Goal: Entertainment & Leisure: Consume media (video, audio)

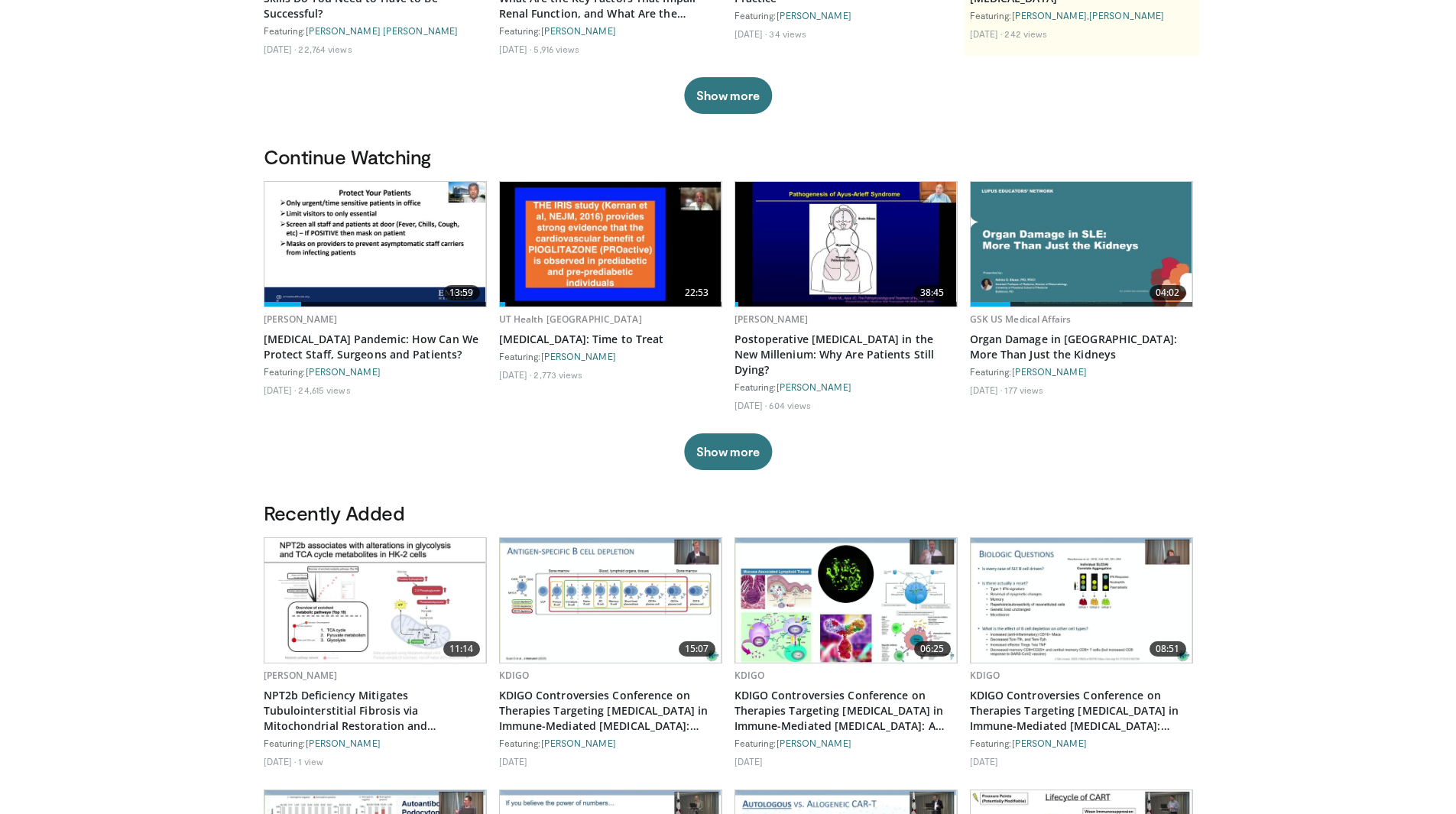
scroll to position [329, 0]
click at [719, 446] on button "Show more" at bounding box center [728, 452] width 88 height 36
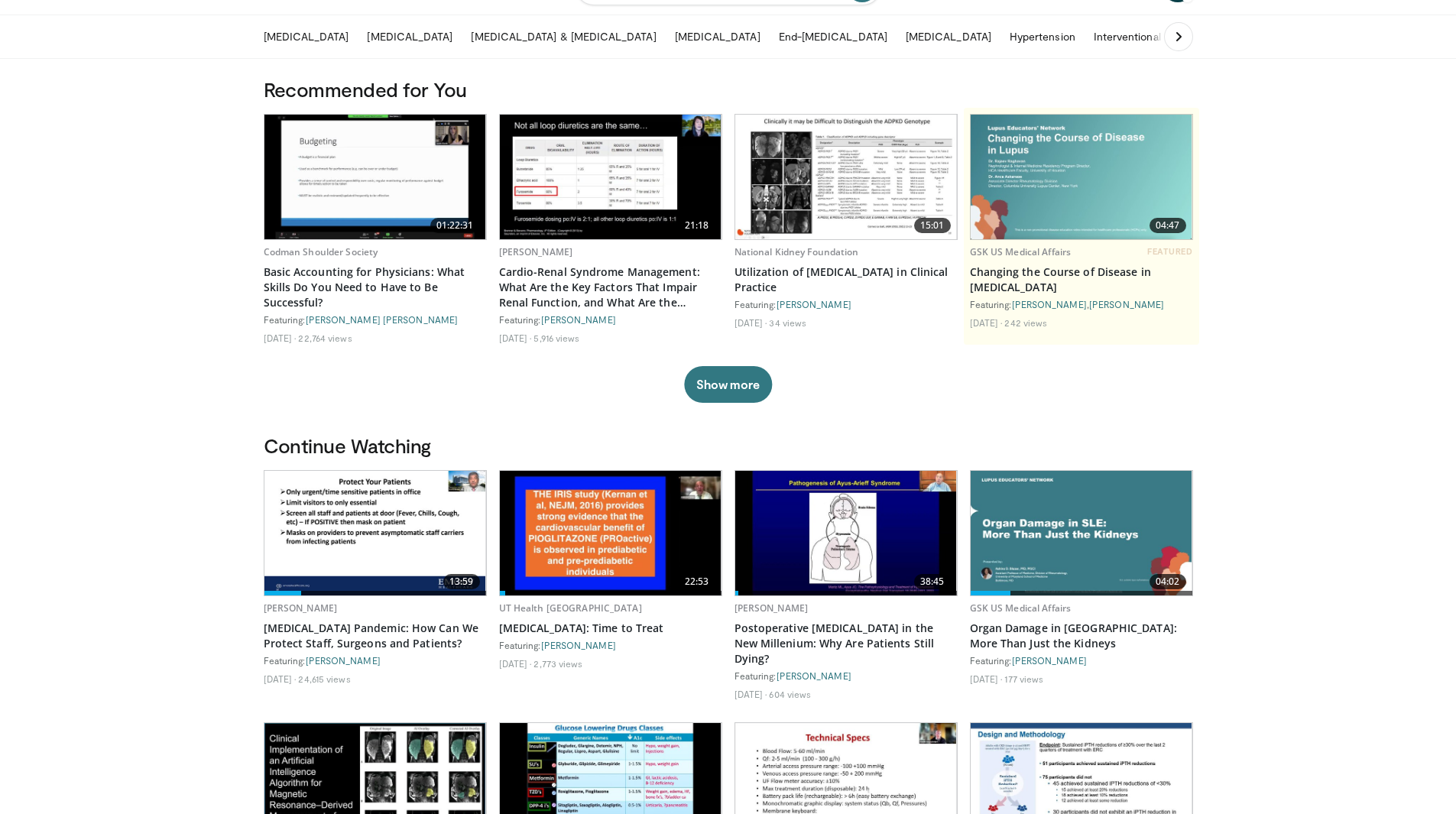
scroll to position [41, 0]
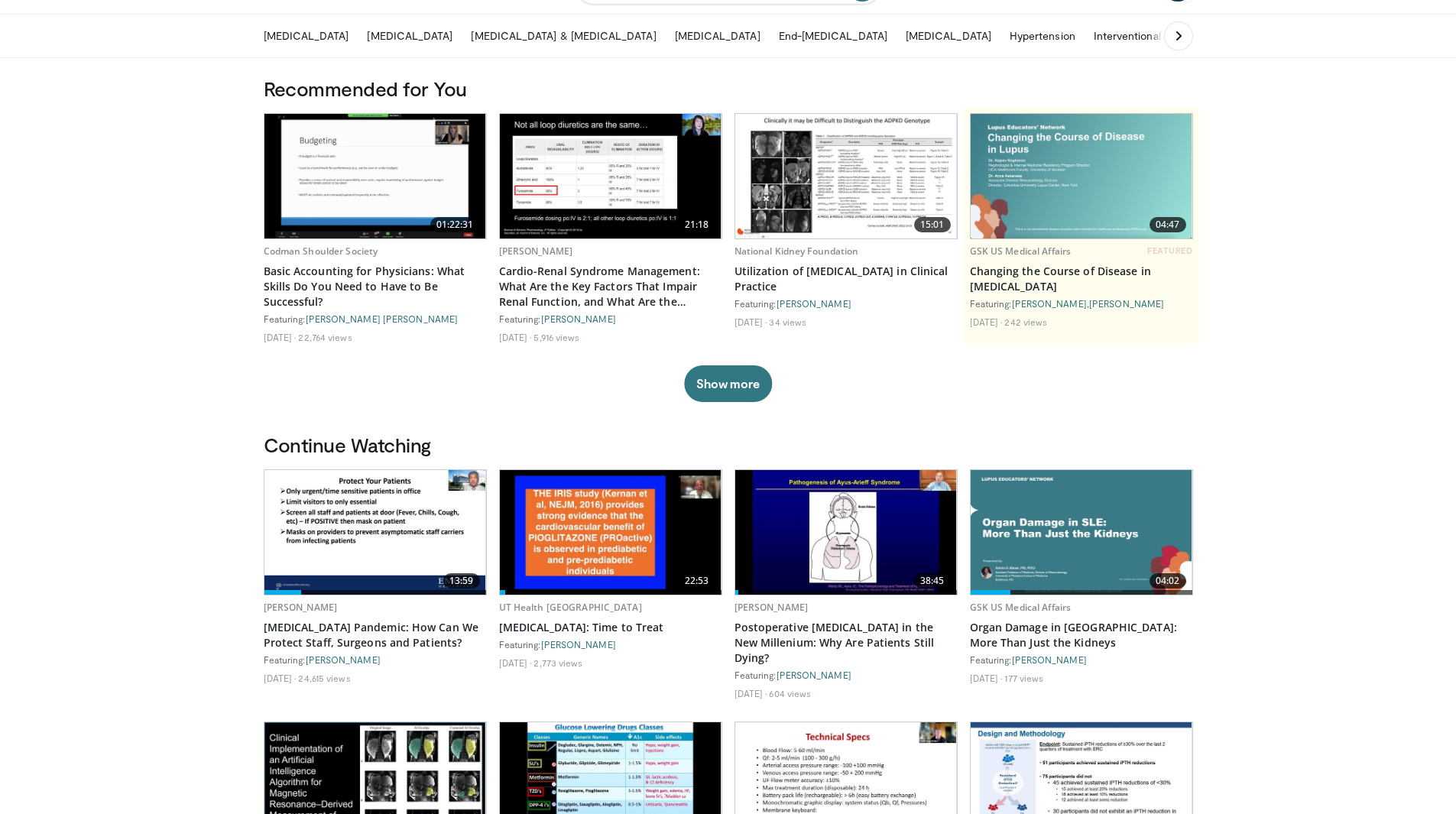
click at [436, 218] on span "01:22:31" at bounding box center [455, 225] width 50 height 16
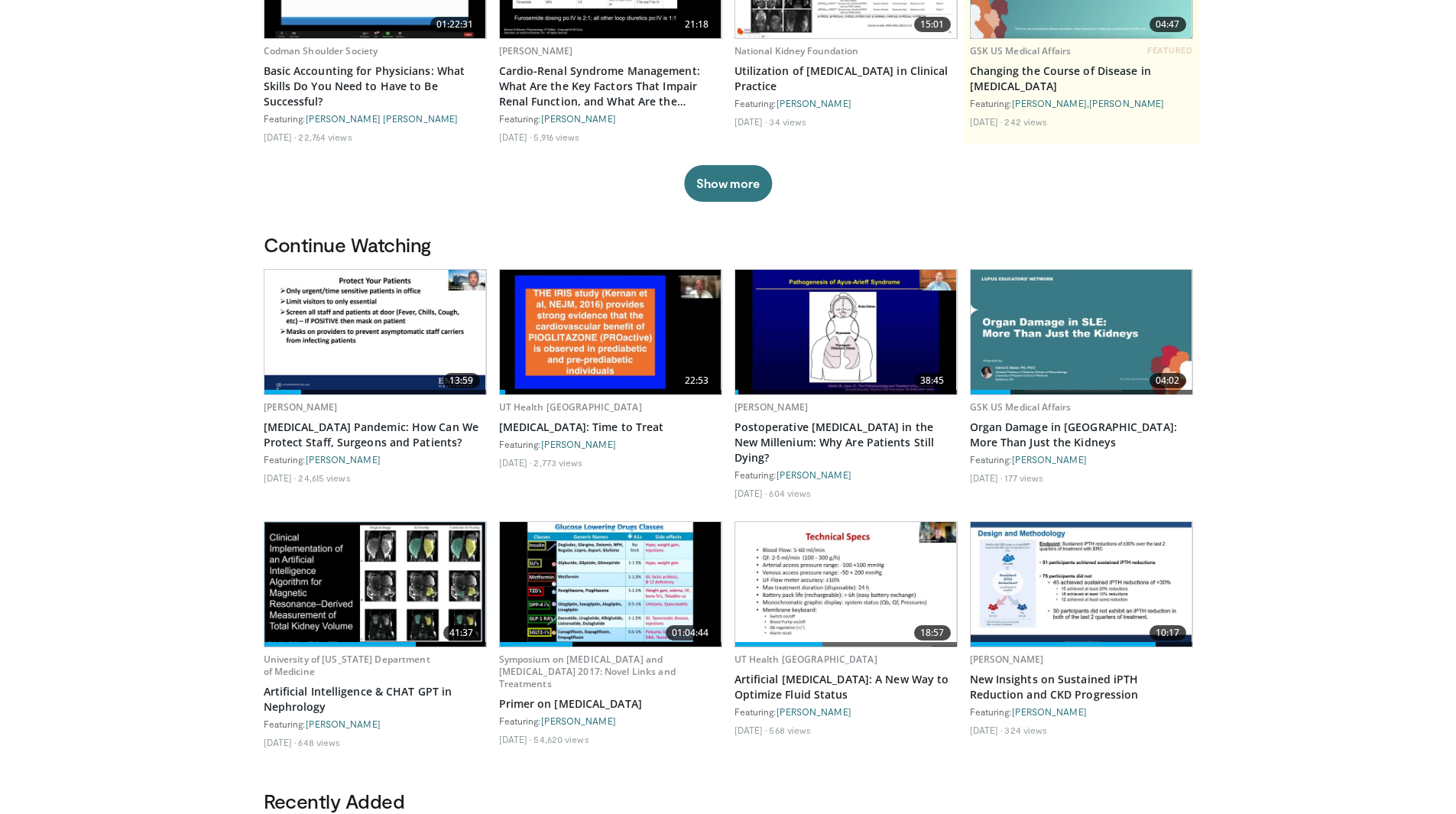
scroll to position [0, 0]
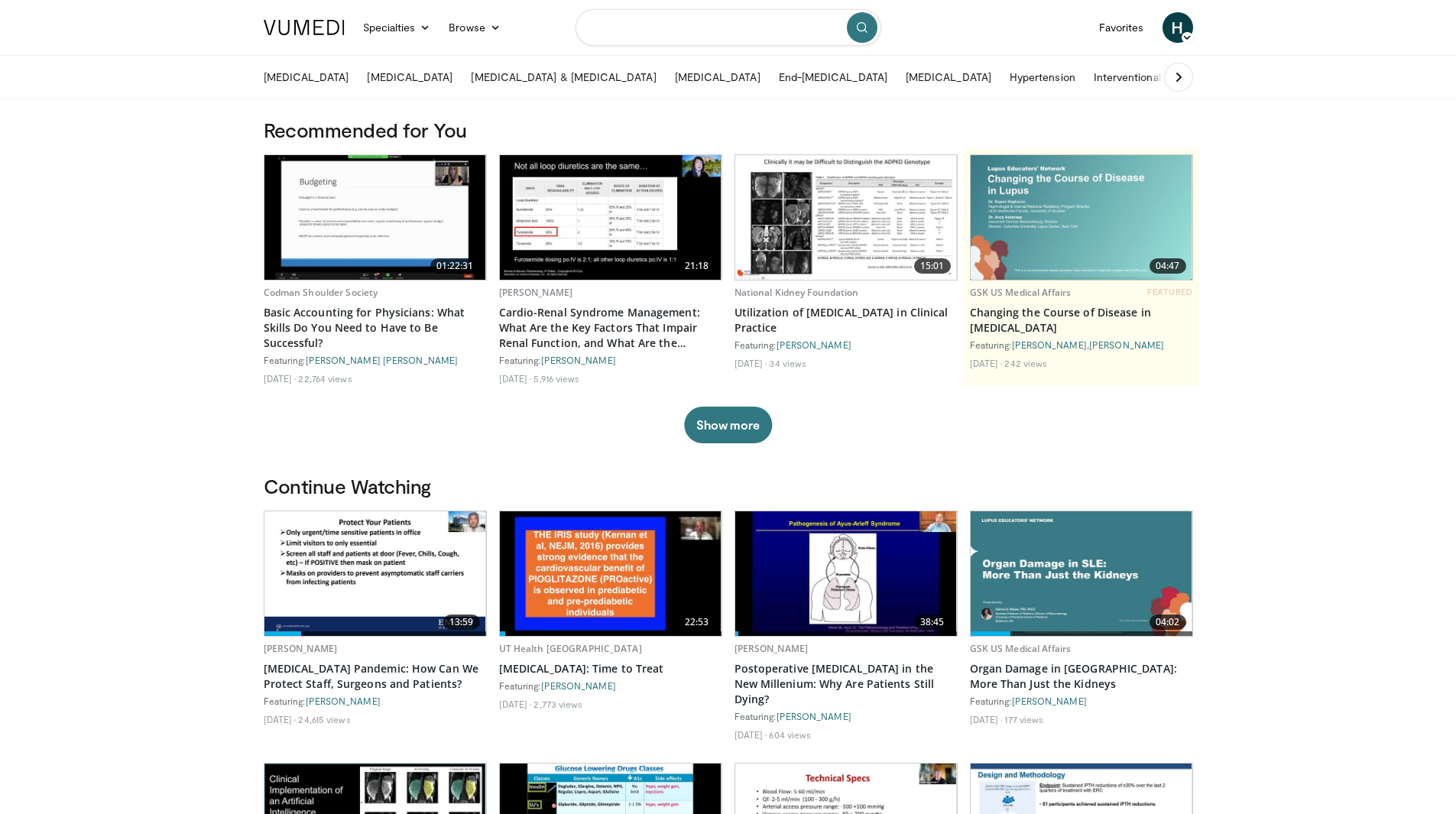
click at [600, 30] on input "Search topics, interventions" at bounding box center [728, 27] width 306 height 36
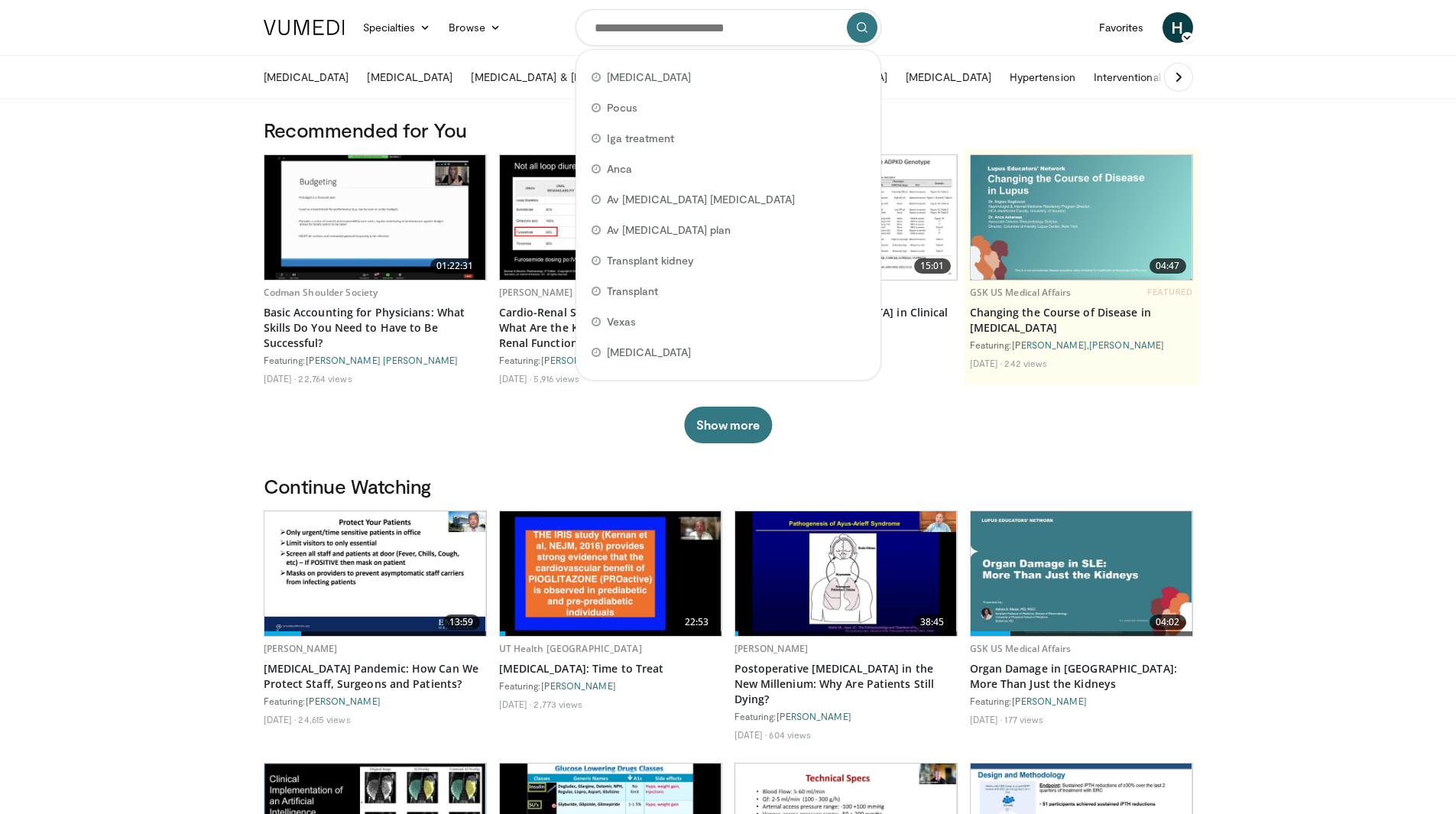
click at [631, 23] on input "Search topics, interventions" at bounding box center [728, 27] width 306 height 36
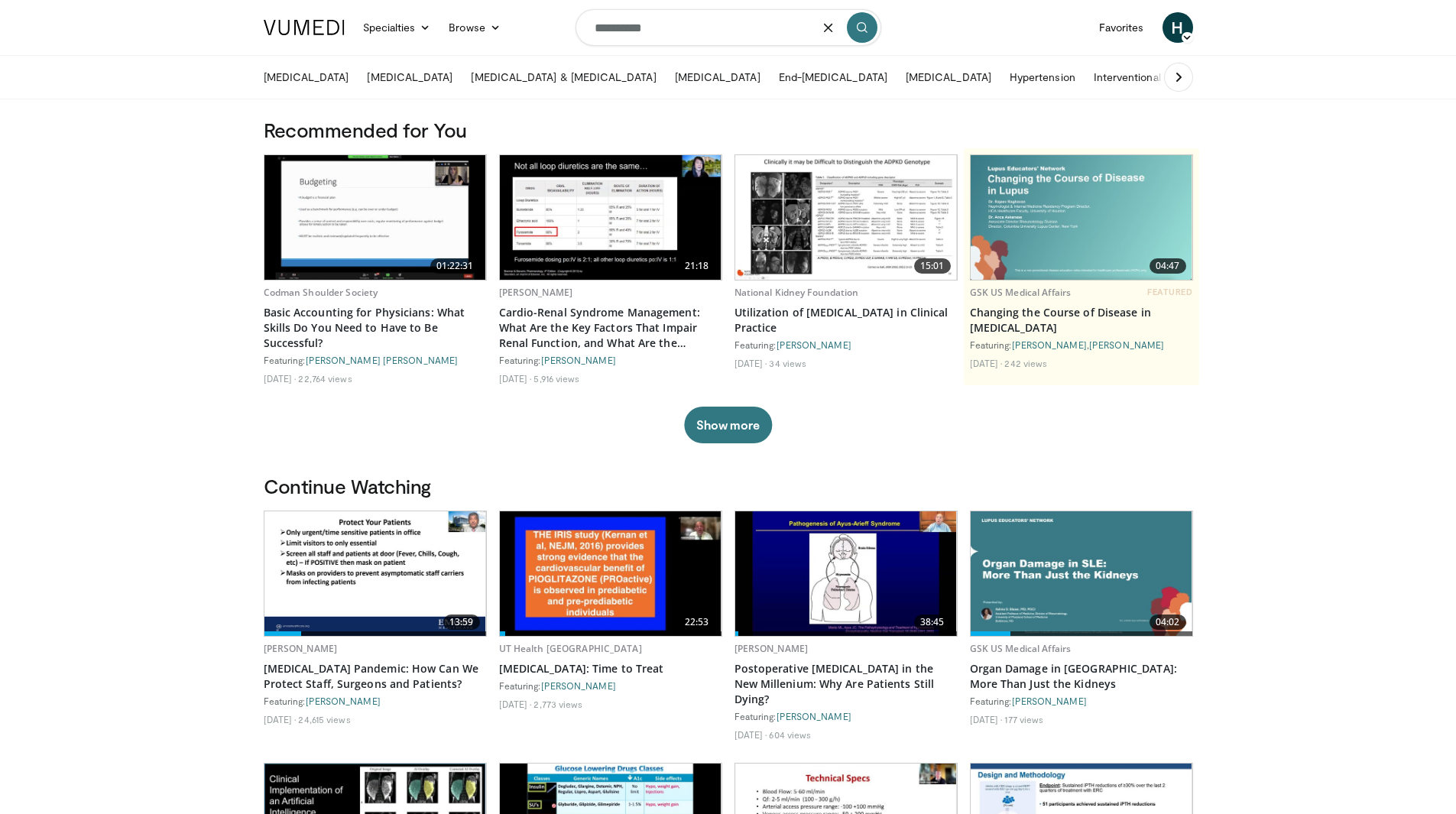
type input "**********"
click at [998, 813] on img at bounding box center [1081, 826] width 221 height 125
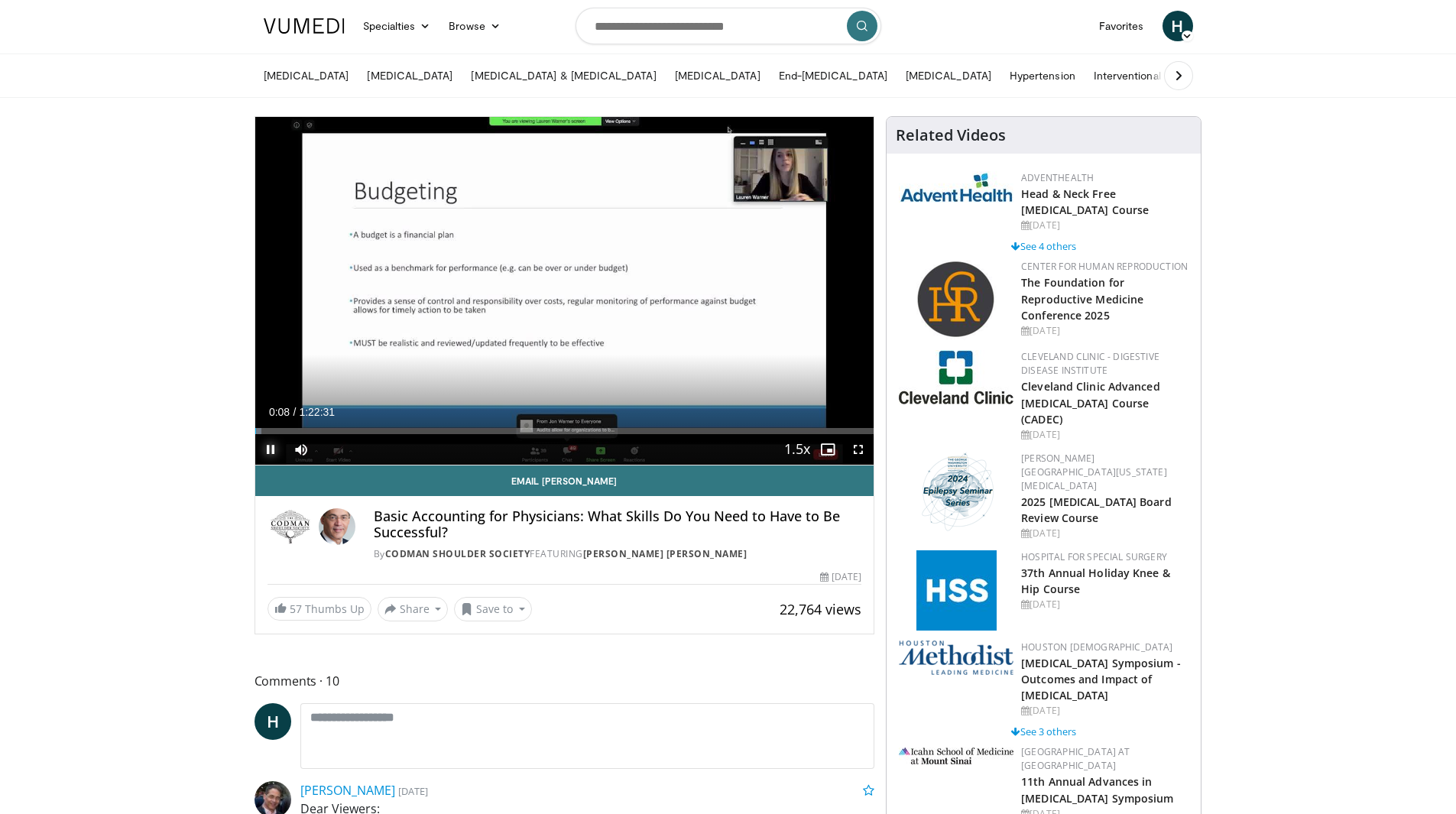
click at [266, 452] on span "Video Player" at bounding box center [270, 449] width 31 height 31
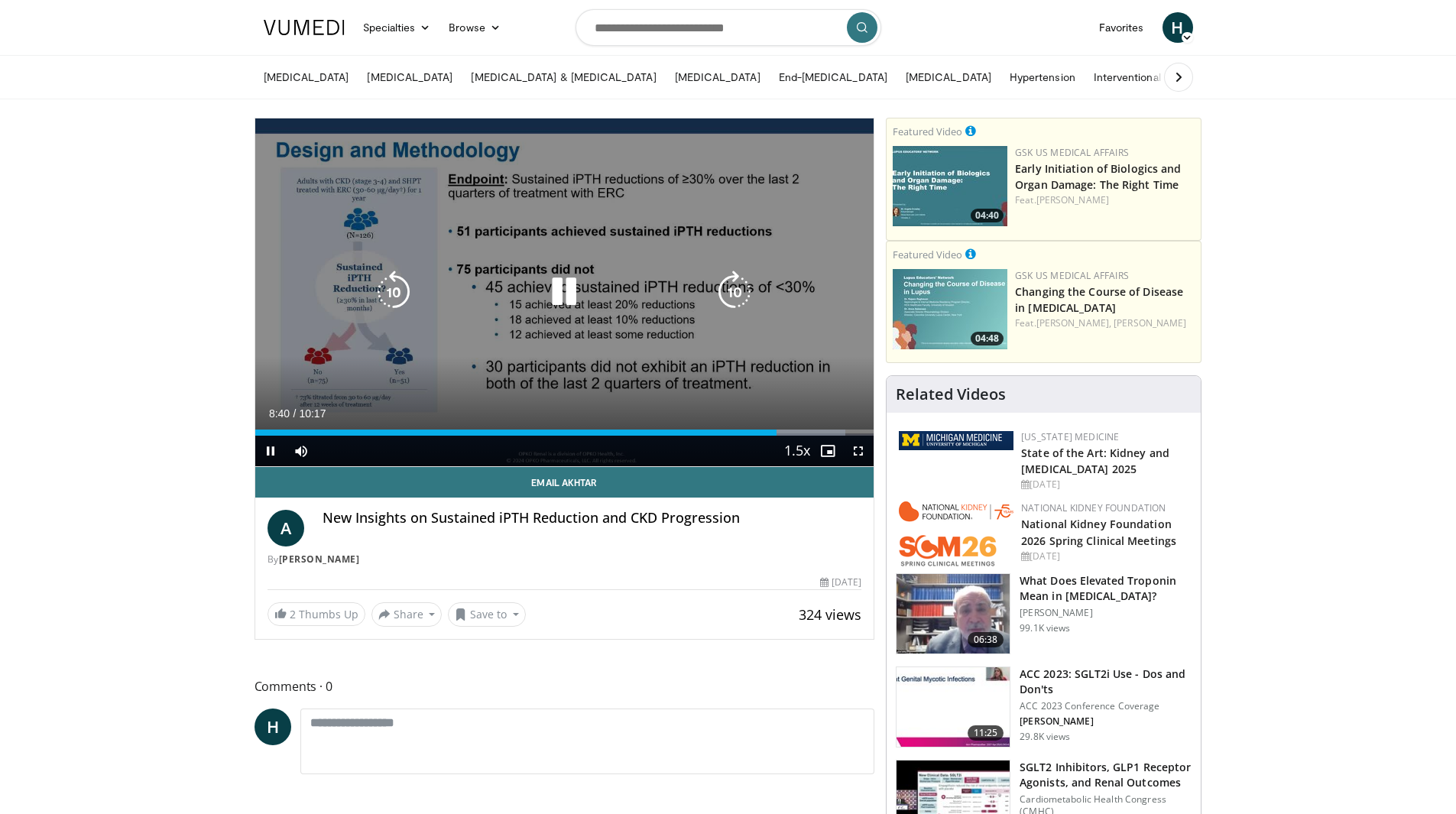
click at [583, 301] on icon "Video Player" at bounding box center [564, 292] width 43 height 43
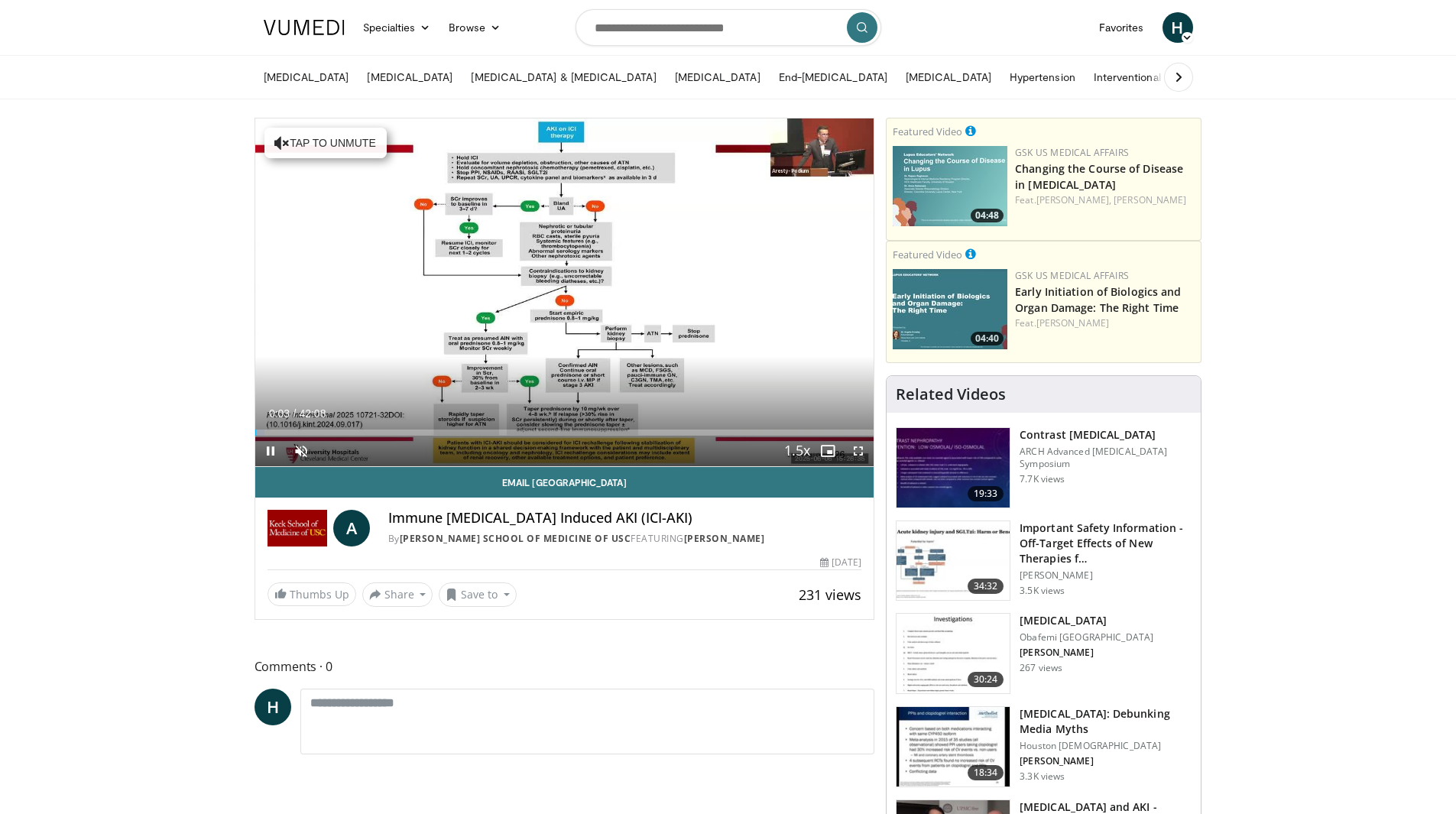
click at [655, 443] on div "Current Time 0:03 / Duration 42:08 Pause Skip Backward Skip Forward Unmute Load…" at bounding box center [565, 451] width 619 height 31
click at [297, 450] on span "Video Player" at bounding box center [301, 451] width 31 height 31
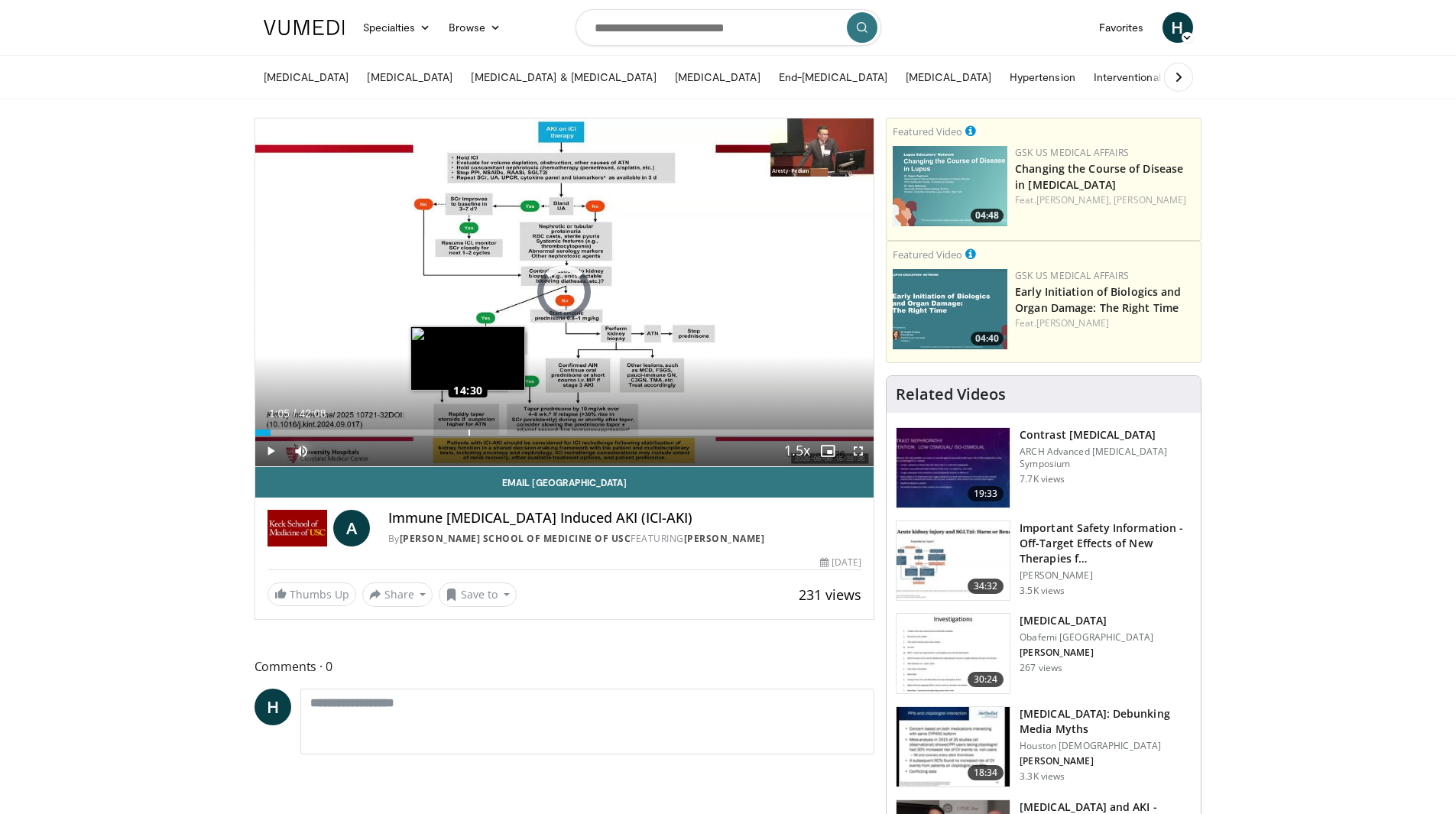
drag, startPoint x: 271, startPoint y: 432, endPoint x: 477, endPoint y: 433, distance: 206.0
click at [477, 433] on div "Loaded : 0.00% 14:02 14:30" at bounding box center [565, 432] width 619 height 6
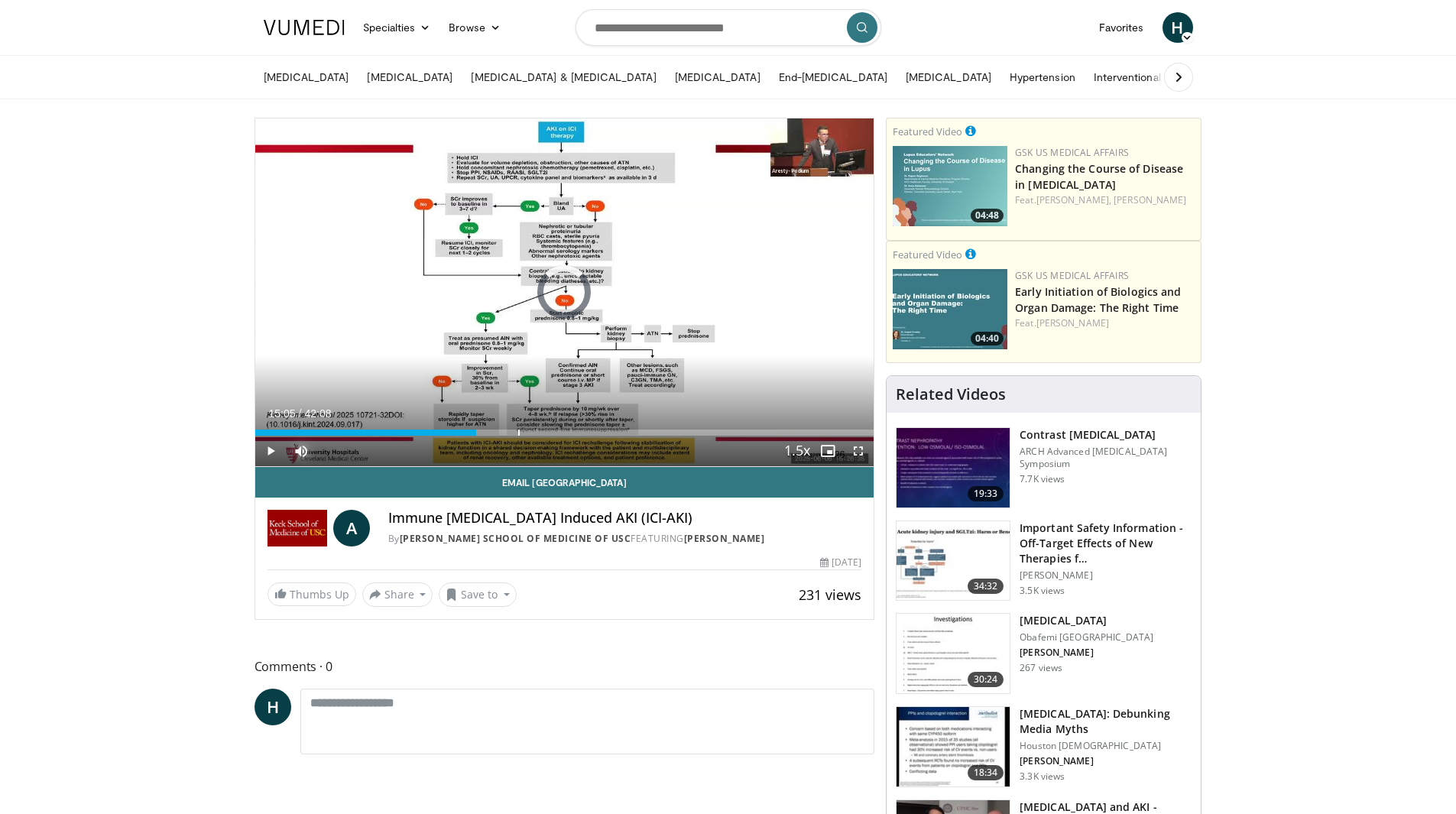
drag, startPoint x: 476, startPoint y: 432, endPoint x: 610, endPoint y: 419, distance: 134.6
click at [610, 436] on div "Current Time 15:05 / Duration 42:08 Play Skip Backward Skip Forward Mute Loaded…" at bounding box center [565, 451] width 619 height 31
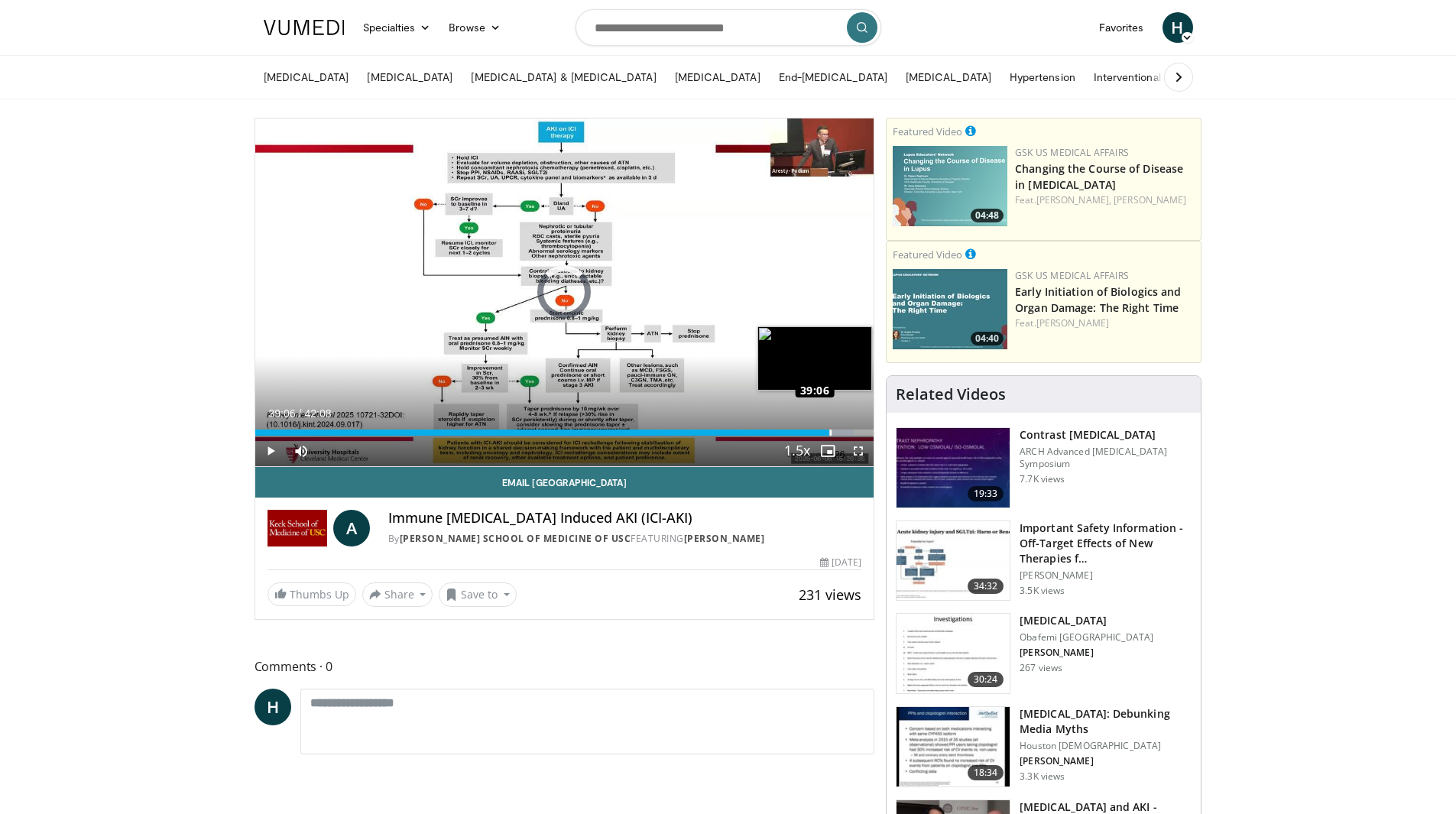
click at [829, 433] on div "Loaded : 96.91% 39:06 39:06" at bounding box center [565, 432] width 619 height 6
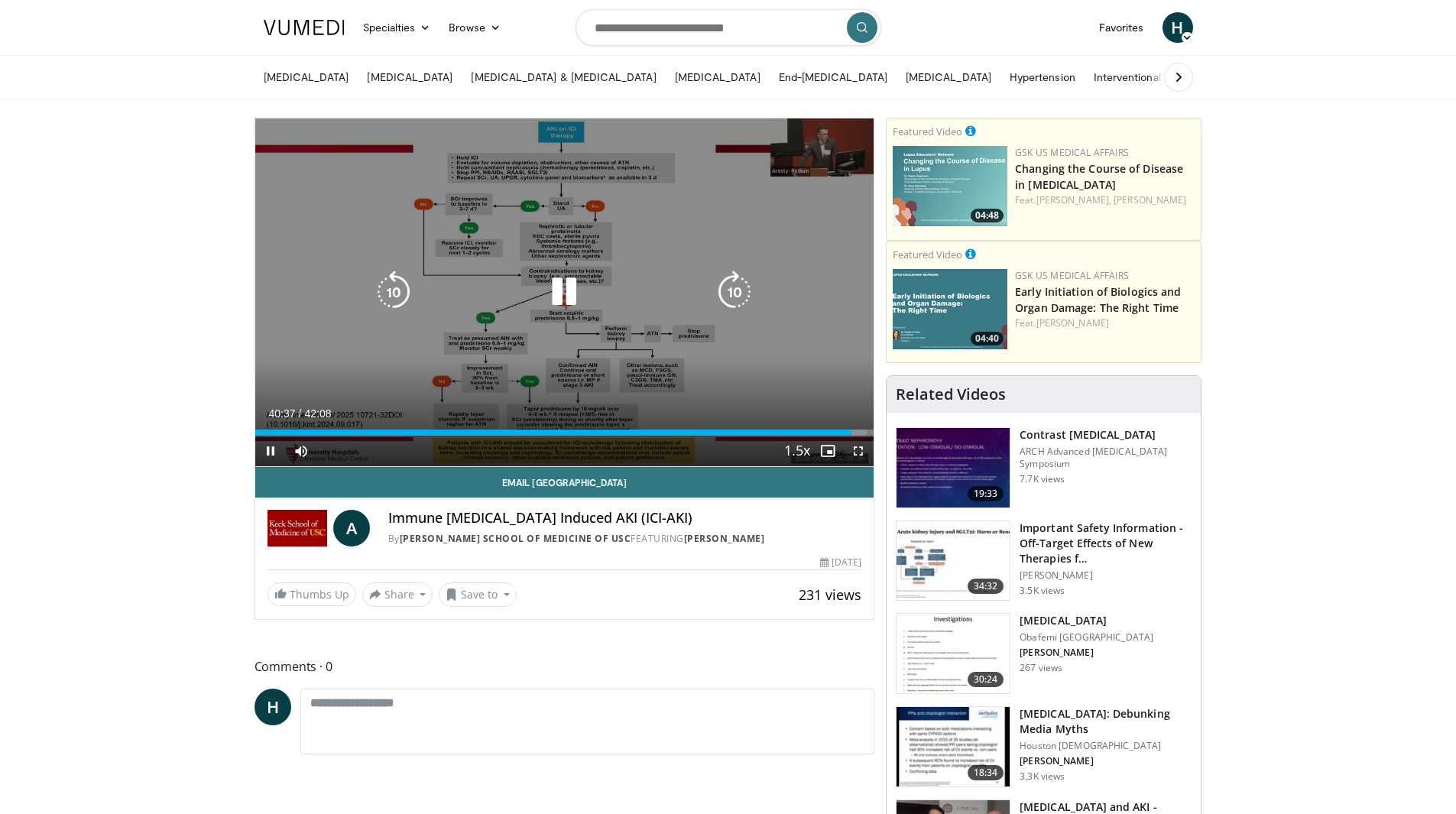
click at [565, 326] on div "10 seconds Tap to unmute" at bounding box center [565, 291] width 619 height 348
click at [389, 292] on icon "Video Player" at bounding box center [394, 292] width 43 height 43
click at [569, 292] on icon "Video Player" at bounding box center [564, 292] width 43 height 43
click at [405, 291] on icon "Video Player" at bounding box center [394, 292] width 43 height 43
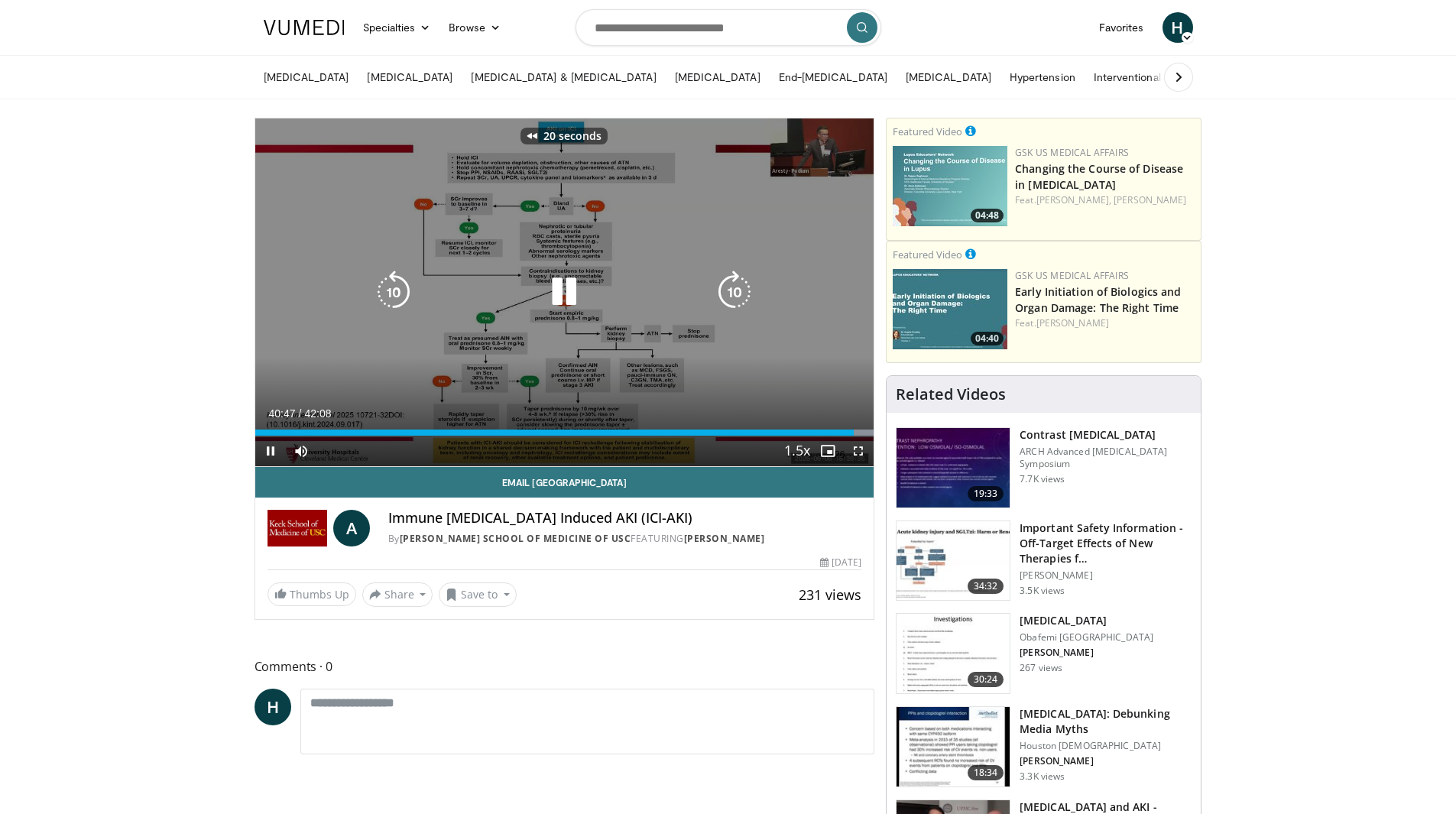
click at [405, 291] on icon "Video Player" at bounding box center [394, 292] width 43 height 43
click at [728, 296] on icon "Video Player" at bounding box center [734, 292] width 43 height 43
click at [517, 258] on div "20 seconds Tap to unmute" at bounding box center [565, 291] width 619 height 348
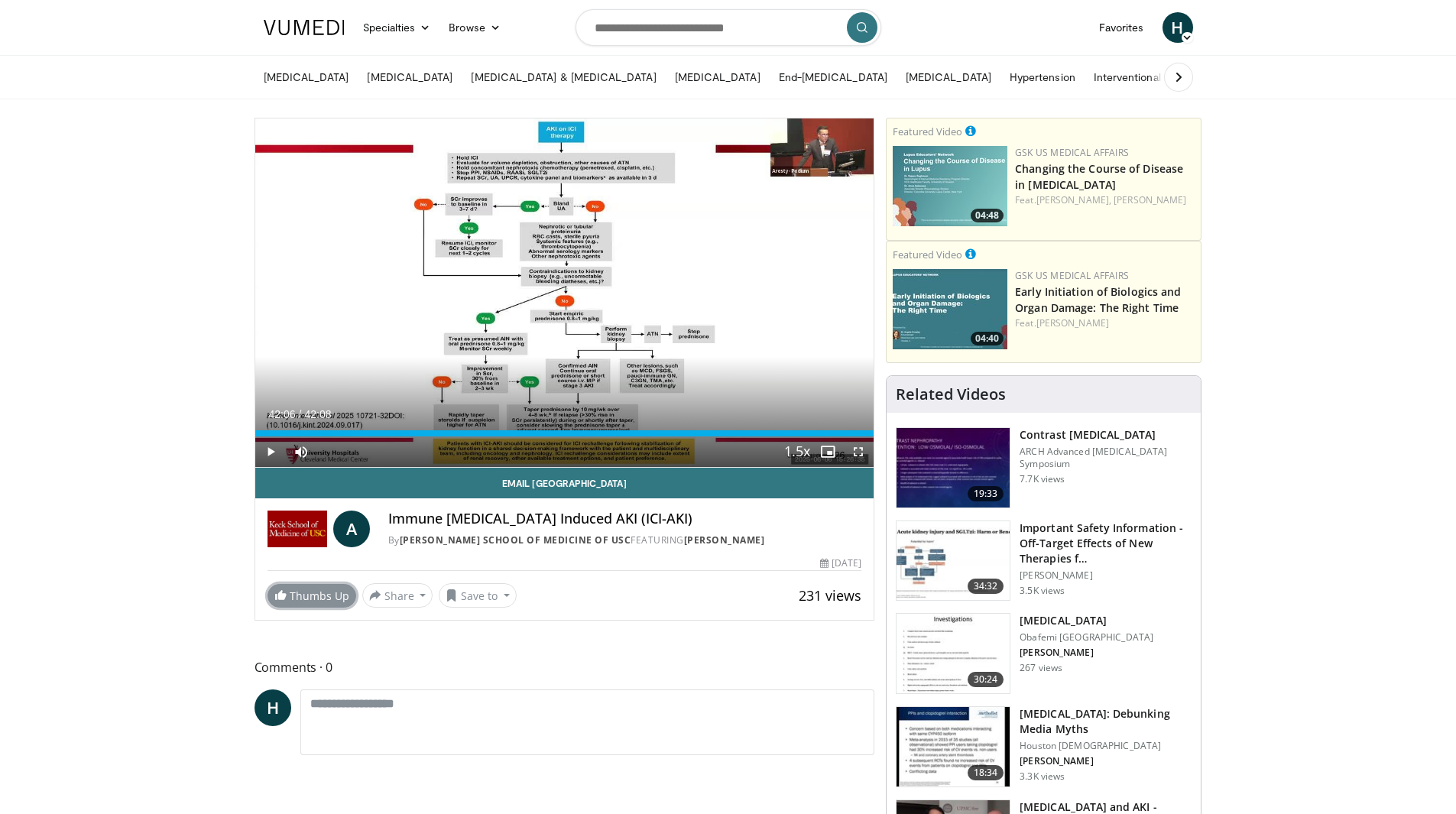
click at [312, 607] on link "Thumbs Up" at bounding box center [311, 595] width 88 height 24
click at [509, 593] on button "Save to" at bounding box center [486, 595] width 78 height 25
click at [491, 627] on span "Add to Favorites" at bounding box center [514, 628] width 94 height 17
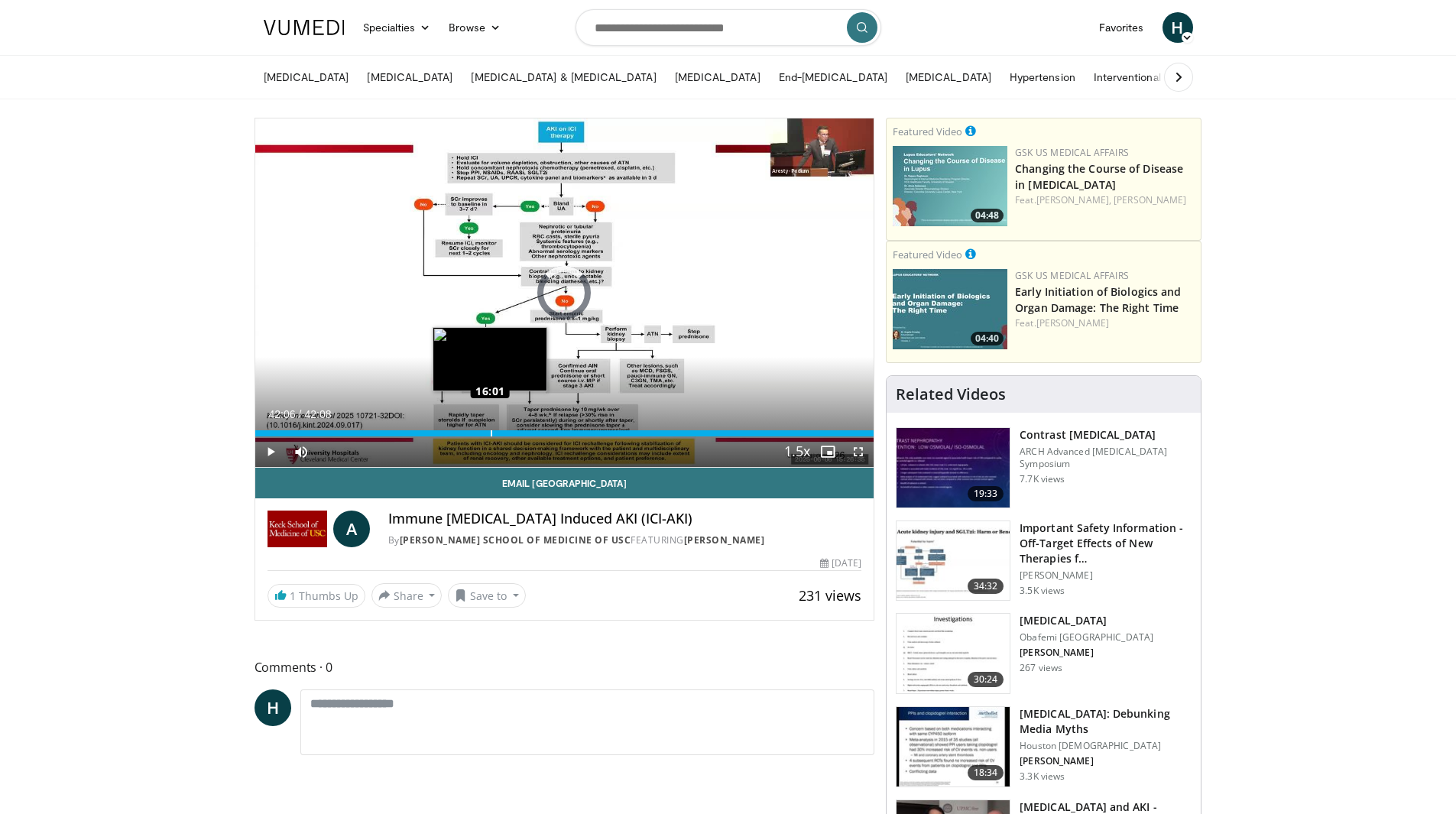
click at [490, 426] on div "Loaded : 0.00% 42:06 16:01" at bounding box center [565, 429] width 619 height 15
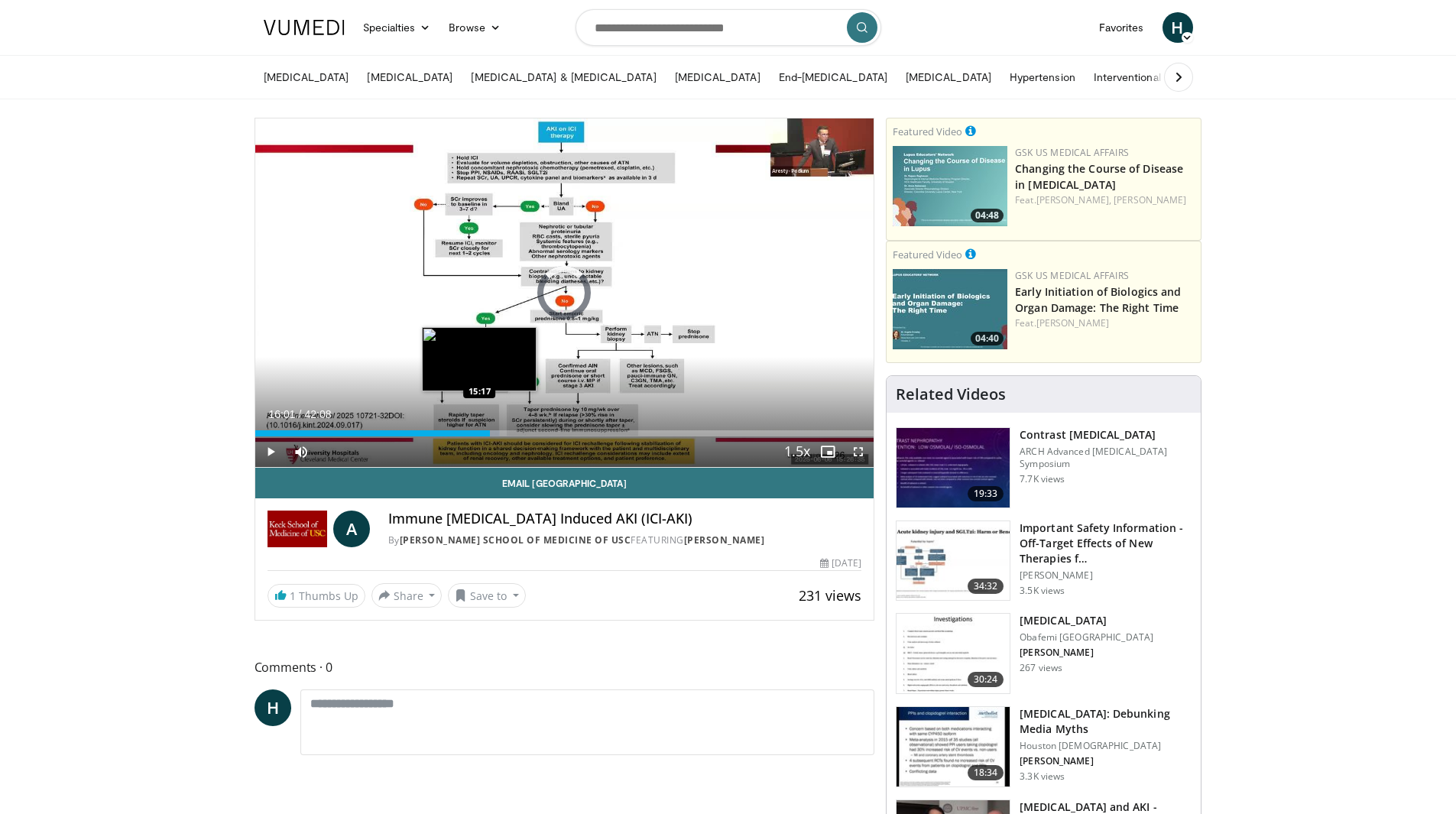
click at [479, 432] on div "16:01" at bounding box center [372, 433] width 235 height 6
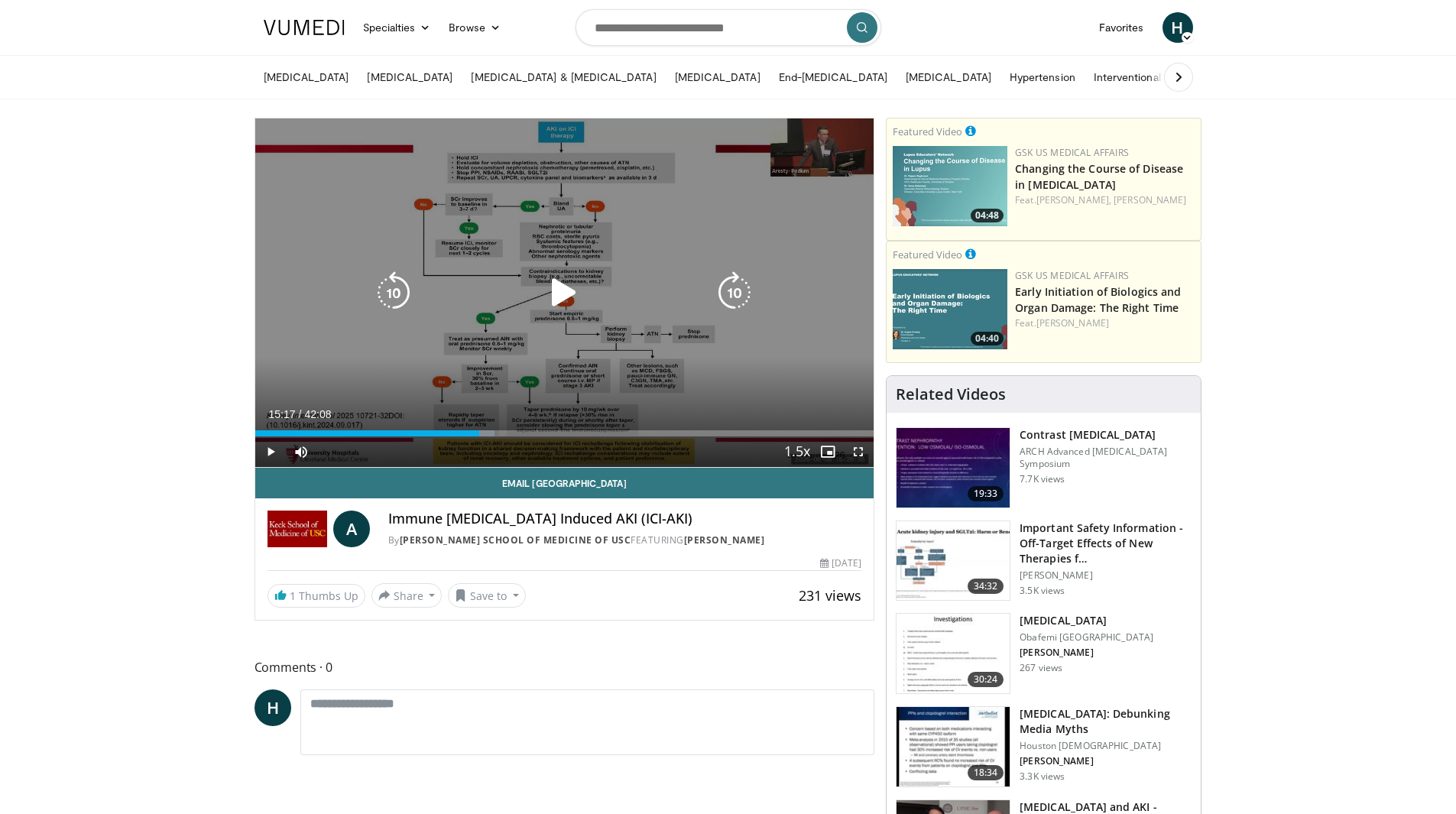
click at [527, 295] on div "Video Player" at bounding box center [564, 292] width 372 height 31
click at [555, 301] on icon "Video Player" at bounding box center [564, 293] width 43 height 43
click at [585, 285] on icon "Video Player" at bounding box center [564, 293] width 43 height 43
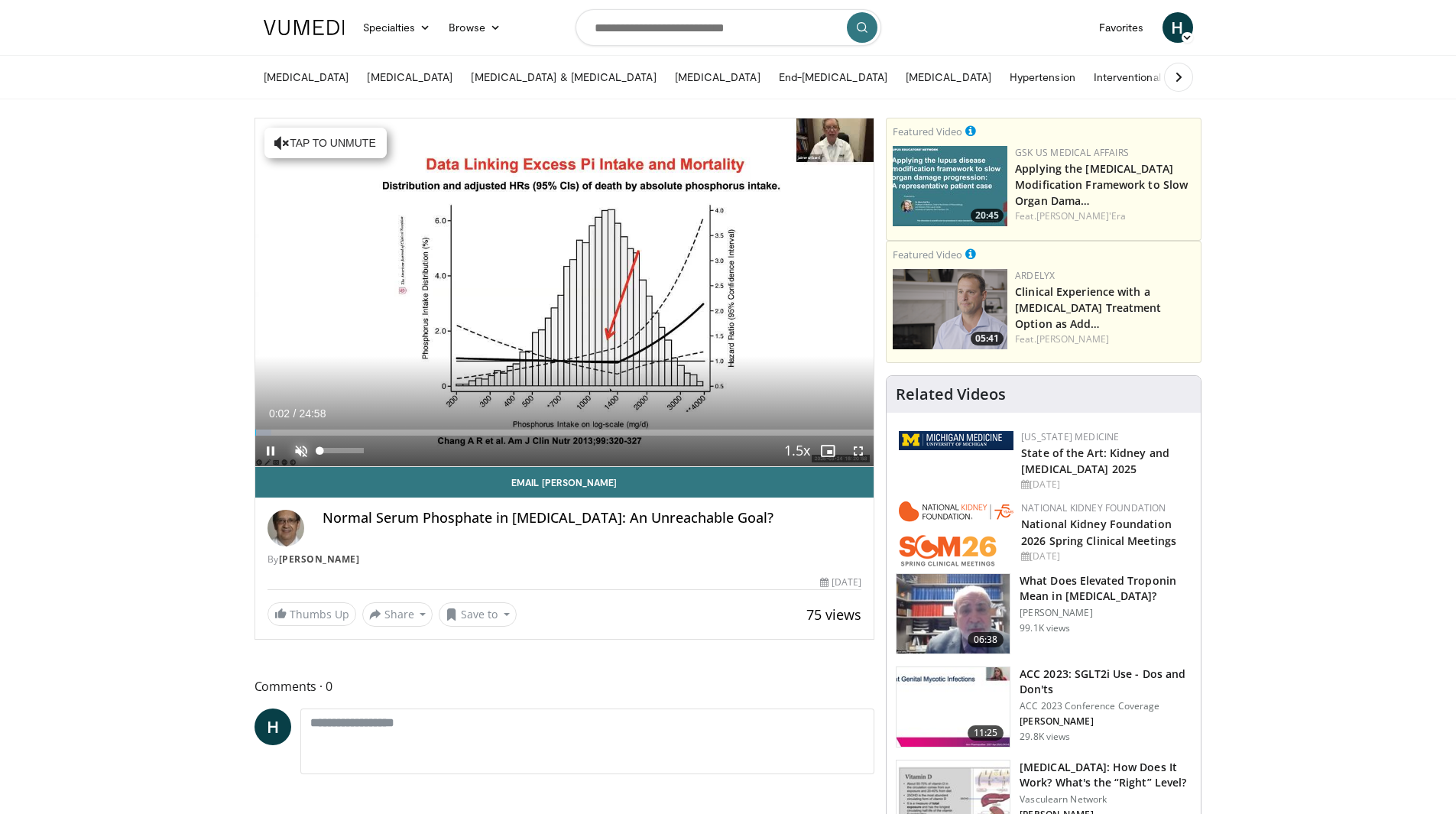
click at [302, 448] on span "Video Player" at bounding box center [301, 451] width 31 height 31
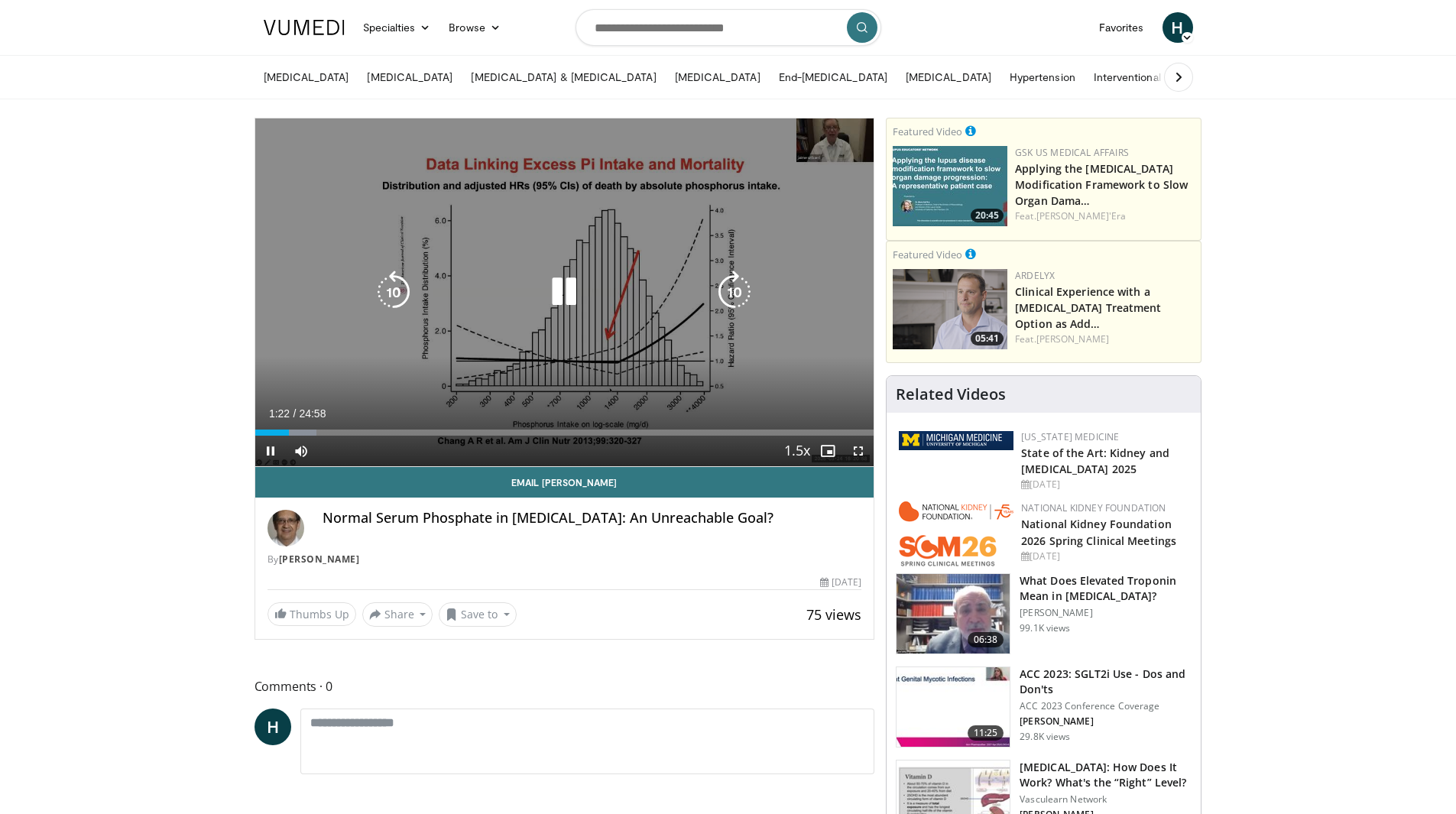
click at [515, 322] on div "10 seconds Tap to unmute" at bounding box center [565, 291] width 619 height 348
click at [562, 291] on icon "Video Player" at bounding box center [564, 292] width 43 height 43
click at [395, 292] on icon "Video Player" at bounding box center [394, 292] width 43 height 43
click at [556, 292] on icon "Video Player" at bounding box center [564, 292] width 43 height 43
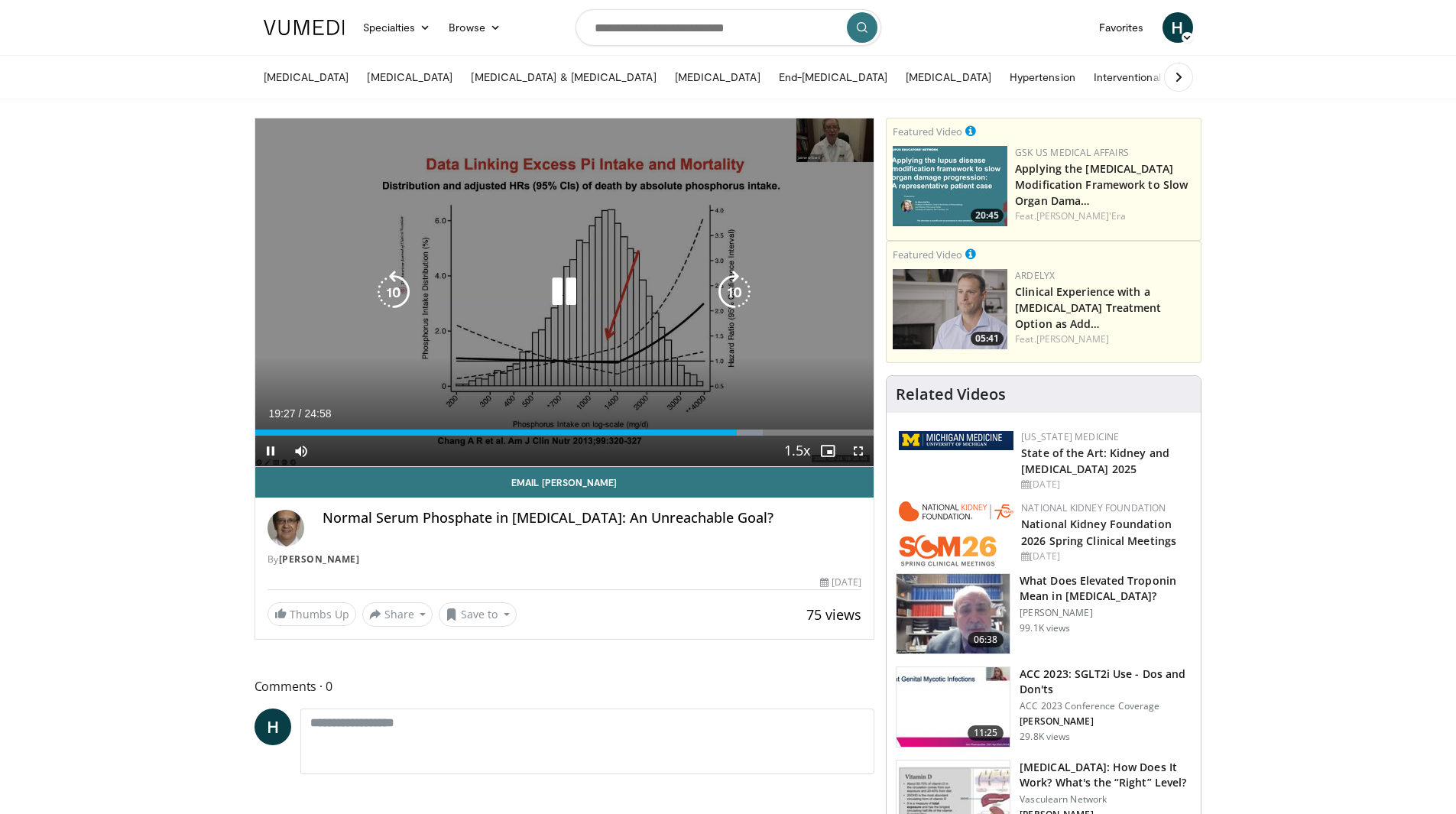
click at [554, 319] on div "10 seconds Tap to unmute" at bounding box center [565, 291] width 619 height 348
click at [396, 286] on icon "Video Player" at bounding box center [394, 292] width 43 height 43
click at [551, 301] on icon "Video Player" at bounding box center [564, 292] width 43 height 43
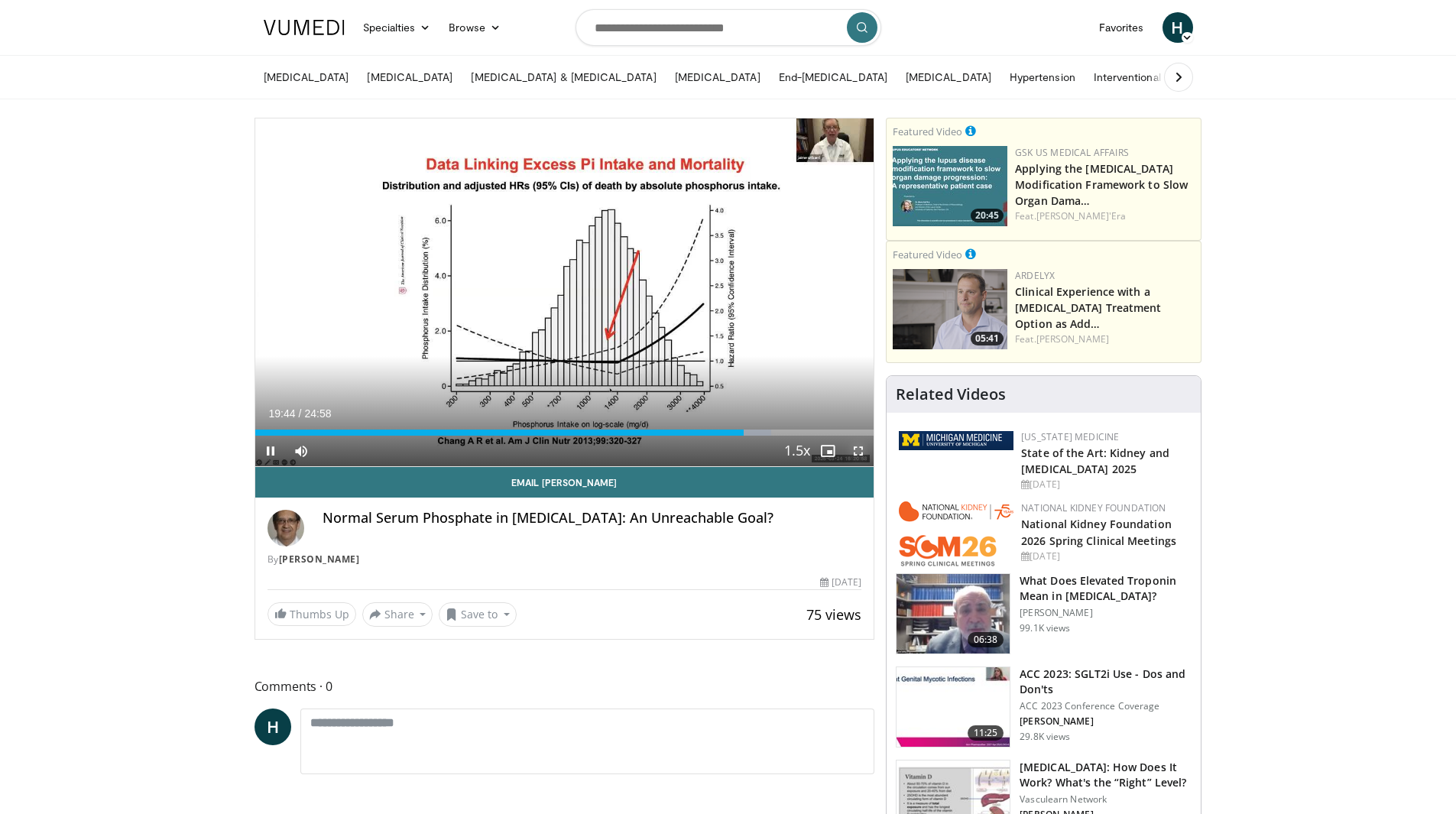
click at [858, 452] on video-js "**********" at bounding box center [565, 292] width 619 height 348
click at [857, 451] on span "Video Player" at bounding box center [858, 451] width 31 height 31
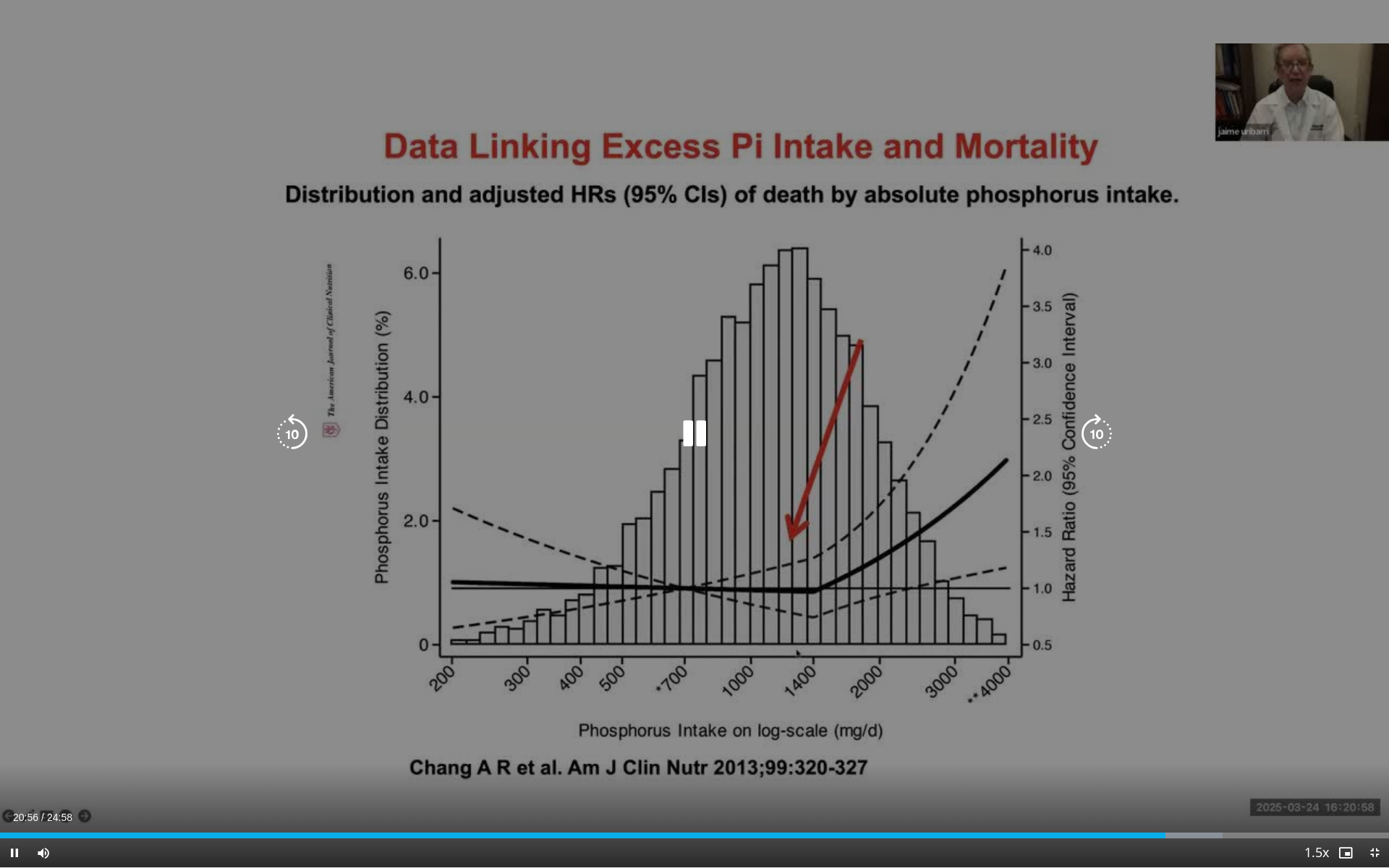
click at [291, 438] on icon "Video Player" at bounding box center [292, 434] width 41 height 41
click at [1247, 324] on div "20 seconds Tap to unmute" at bounding box center [694, 434] width 1389 height 867
click at [296, 428] on icon "Video Player" at bounding box center [292, 434] width 41 height 41
click at [685, 436] on icon "Video Player" at bounding box center [695, 434] width 41 height 41
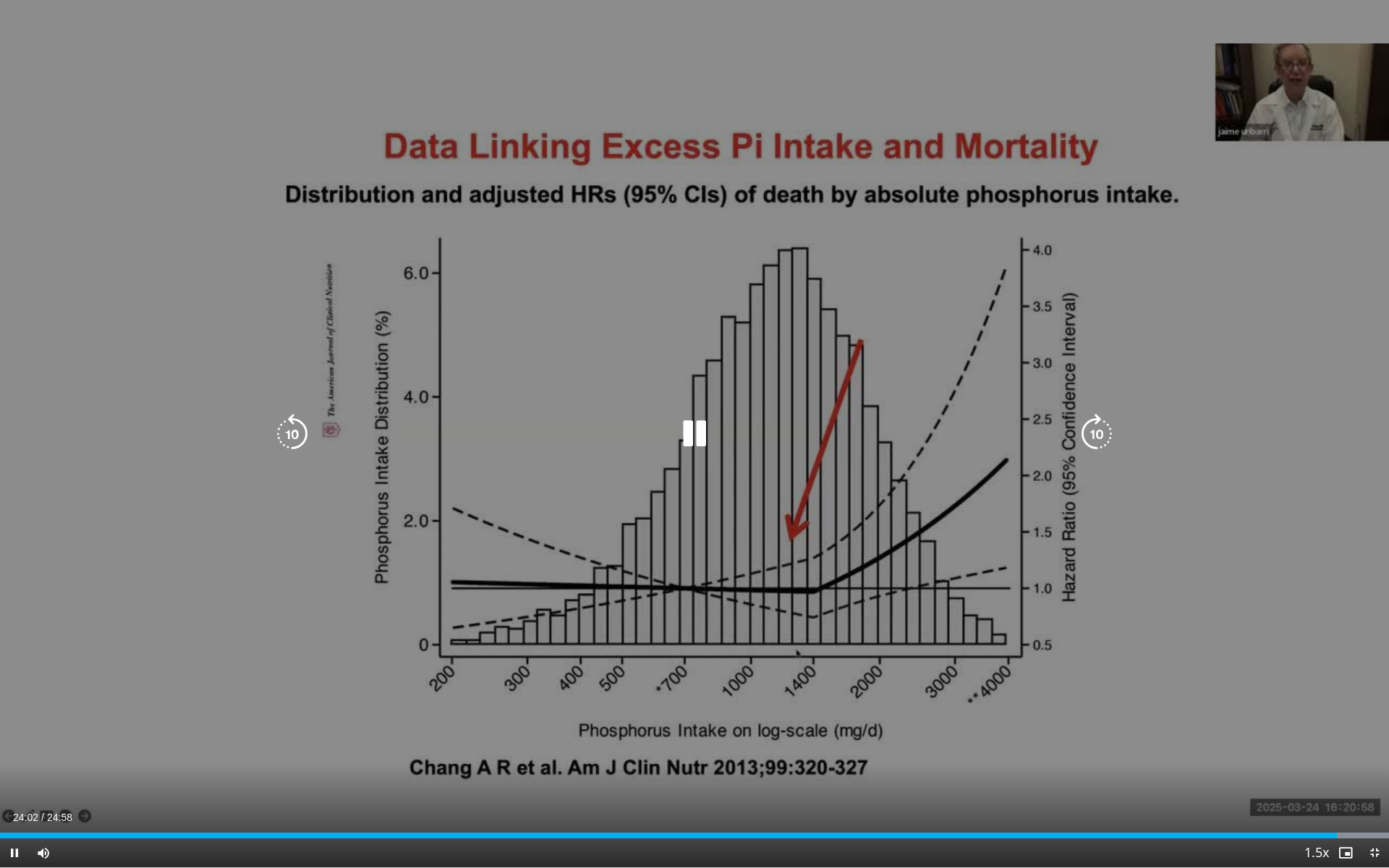
click at [299, 431] on icon "Video Player" at bounding box center [292, 434] width 41 height 41
click at [299, 428] on icon "Video Player" at bounding box center [292, 434] width 41 height 41
click at [300, 429] on icon "Video Player" at bounding box center [292, 434] width 41 height 41
click at [285, 423] on icon "Video Player" at bounding box center [292, 434] width 41 height 41
click at [667, 420] on div "Video Player" at bounding box center [694, 434] width 833 height 29
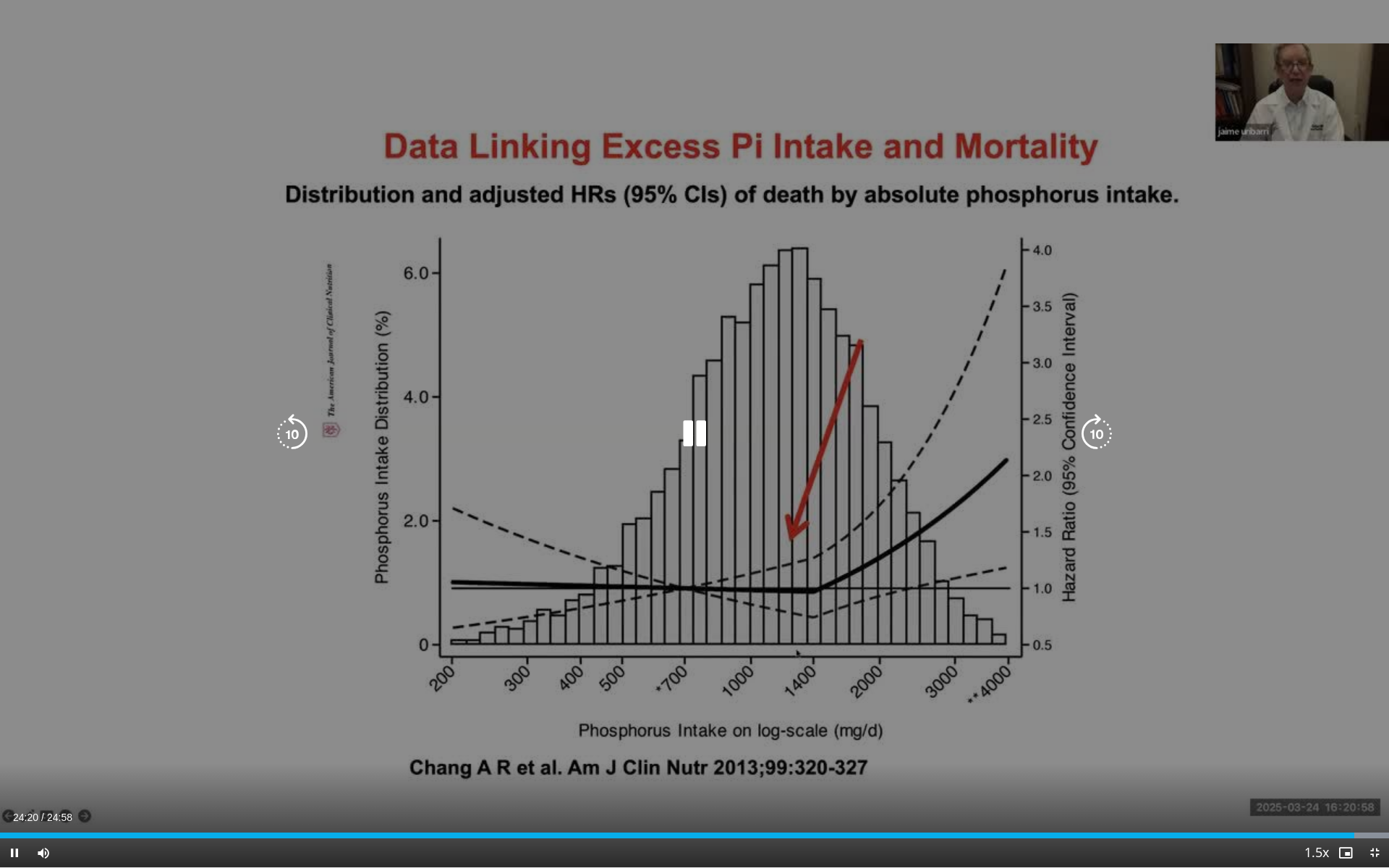
click at [277, 431] on icon "Video Player" at bounding box center [292, 434] width 41 height 41
click at [476, 409] on div "20 seconds Tap to unmute" at bounding box center [694, 434] width 1389 height 867
click at [458, 606] on div "20 seconds Tap to unmute" at bounding box center [694, 434] width 1389 height 867
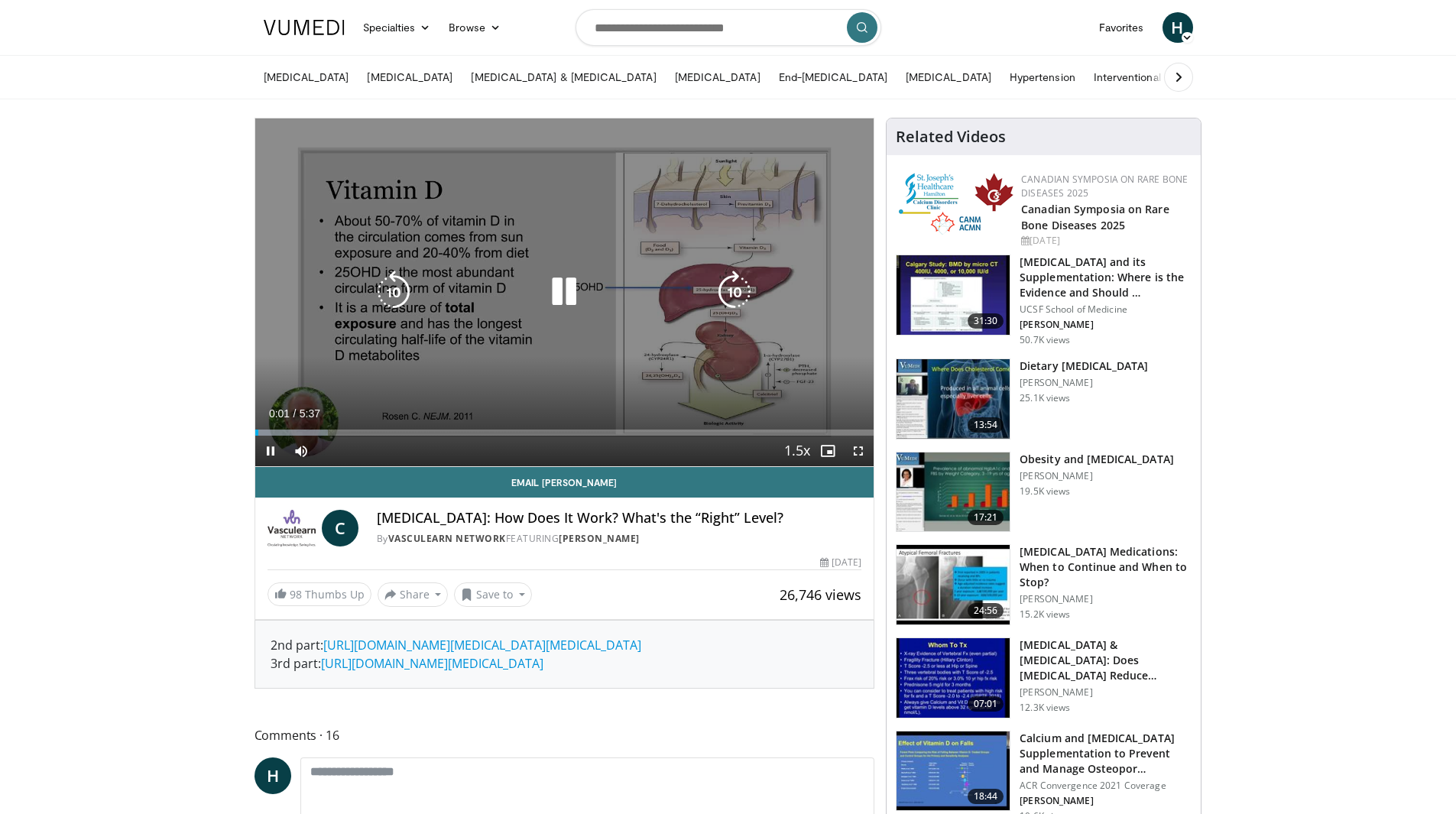
click at [552, 296] on icon "Video Player" at bounding box center [564, 292] width 43 height 43
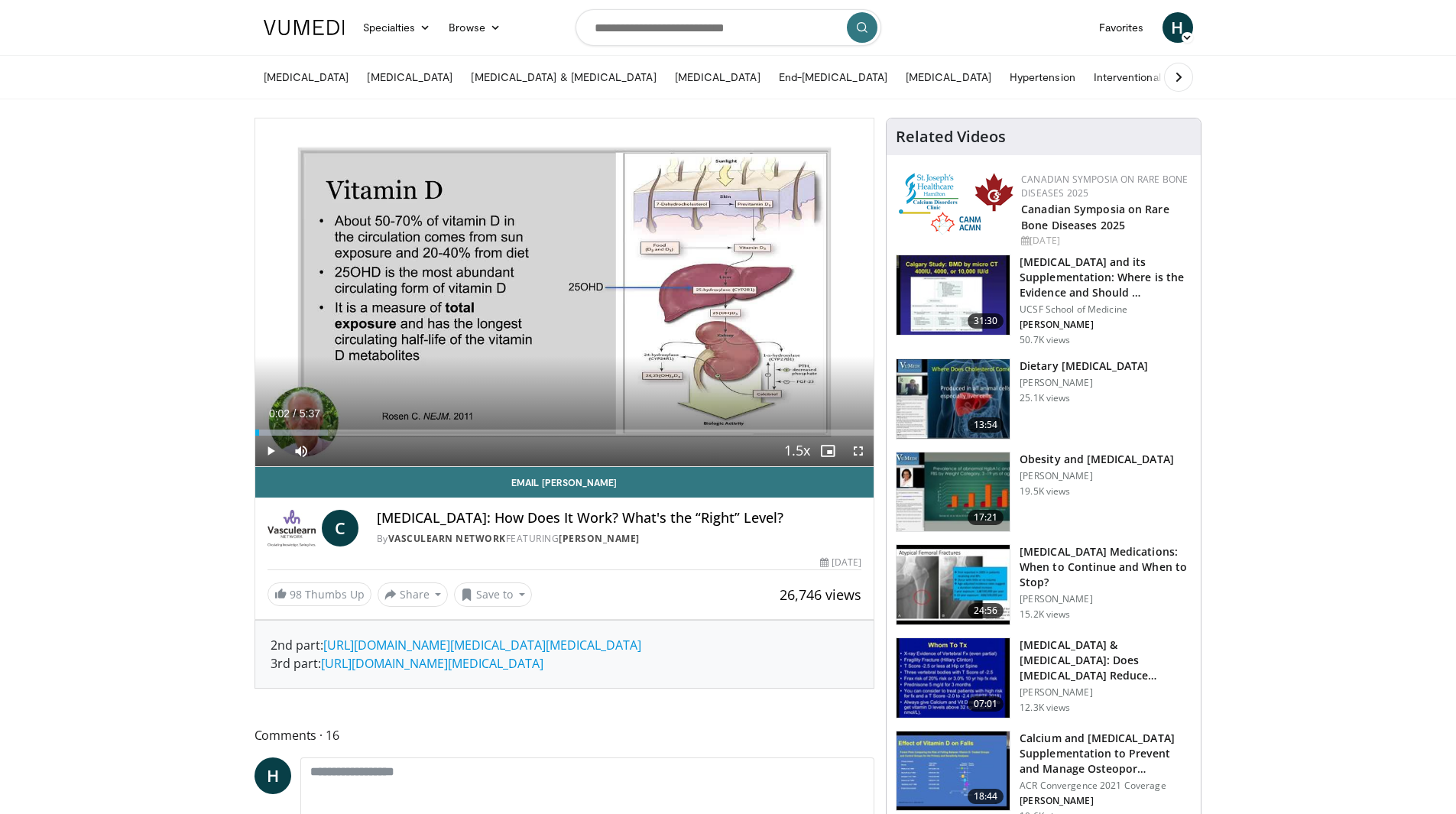
click at [1174, 485] on div "19.5K views" at bounding box center [1097, 491] width 154 height 12
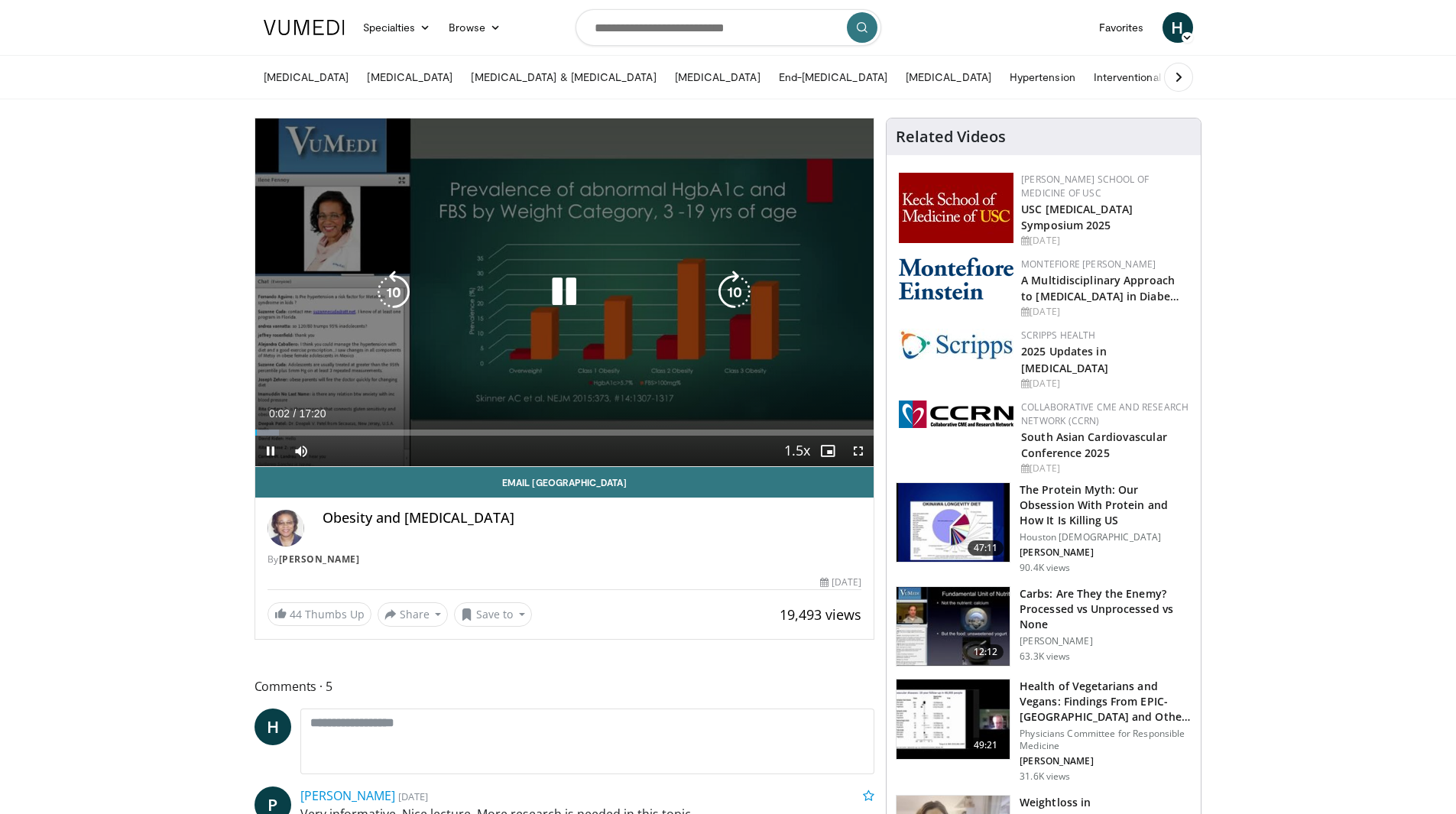
click at [553, 299] on icon "Video Player" at bounding box center [564, 292] width 43 height 43
